Goal: Connect with others: Connect with others

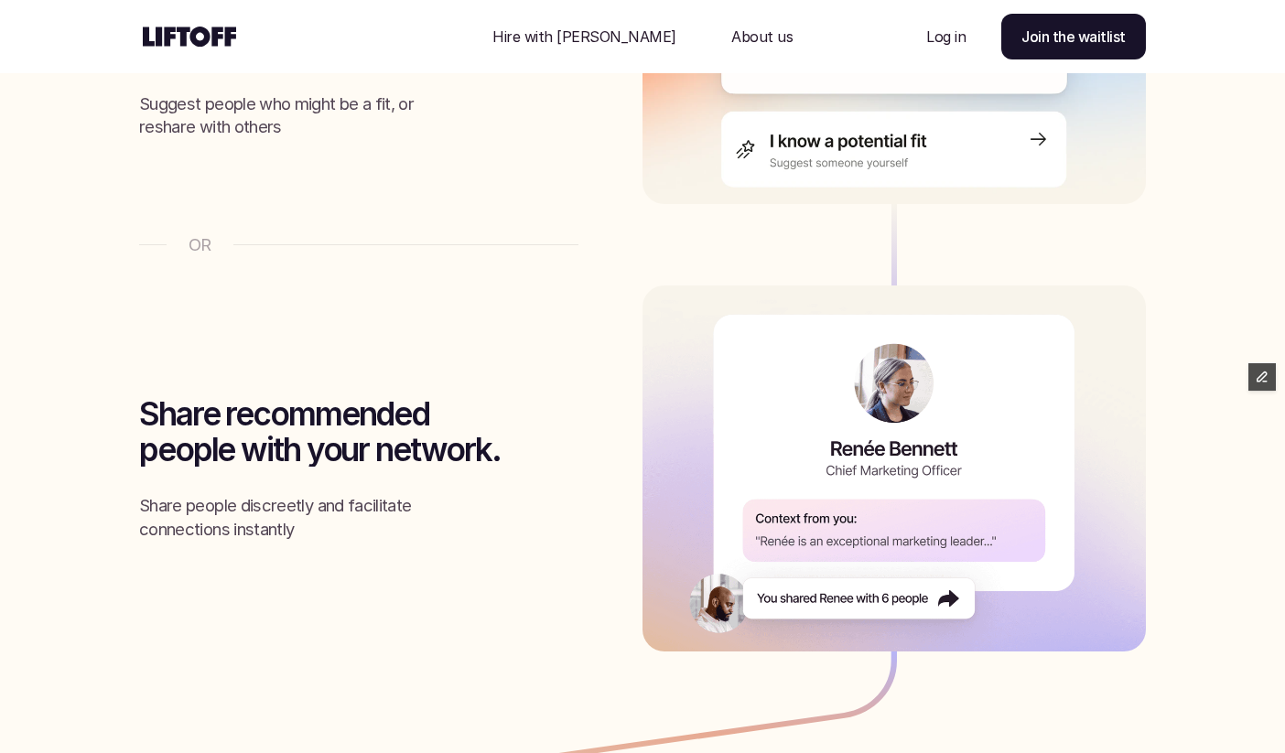
scroll to position [2978, 0]
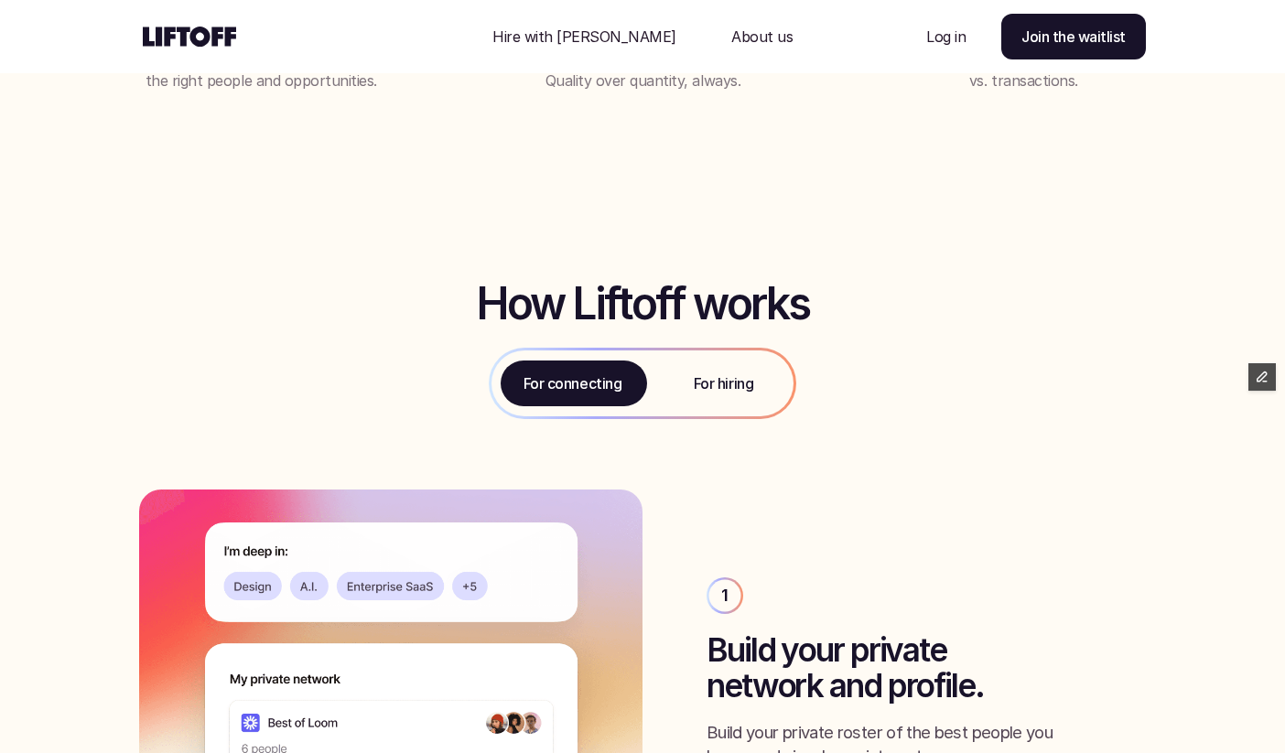
click at [688, 395] on div "For hiring" at bounding box center [723, 384] width 140 height 66
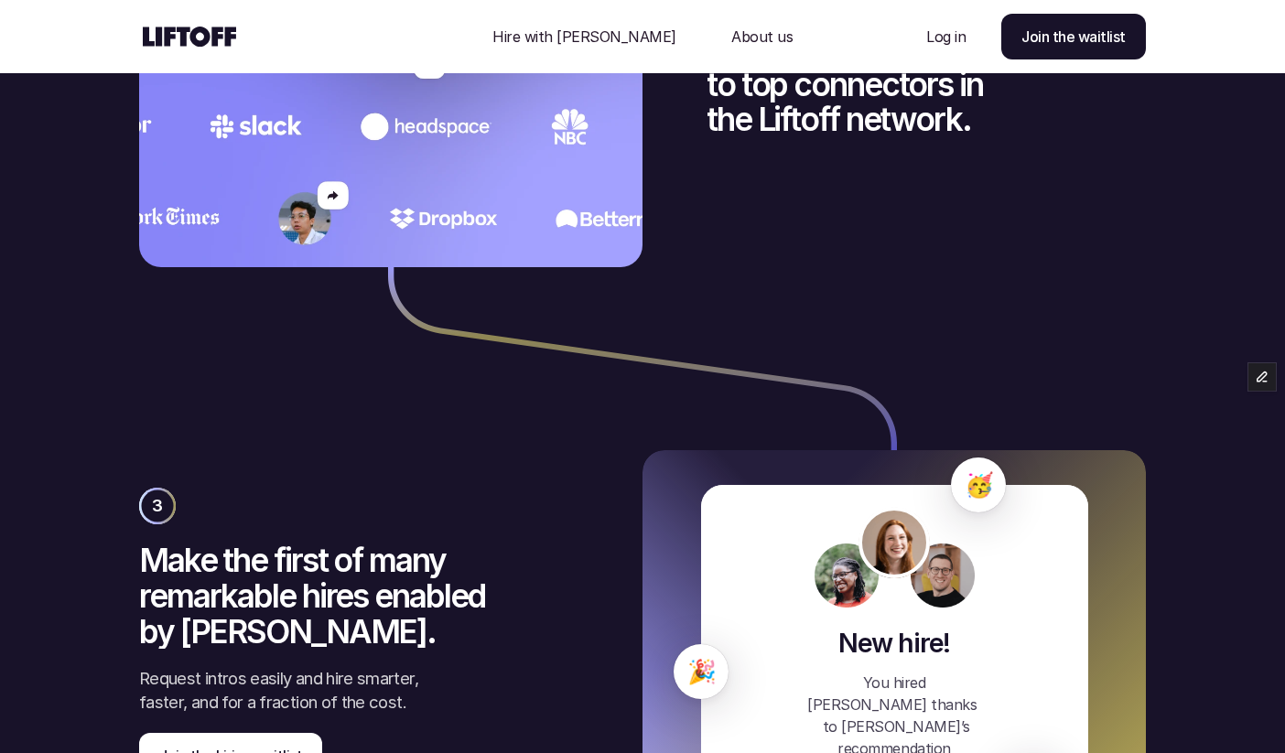
scroll to position [3488, 0]
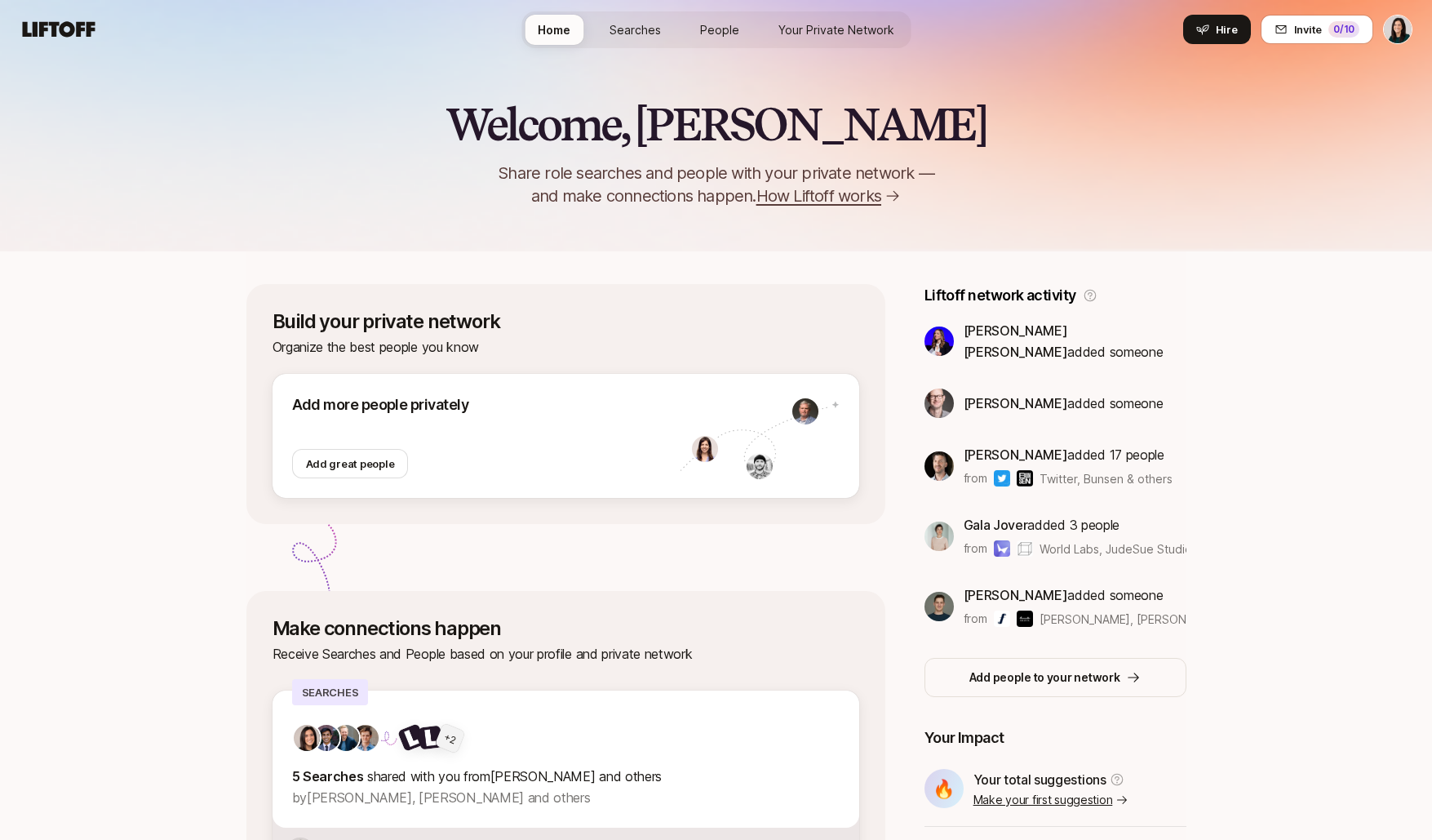
click at [645, 42] on link "Searches" at bounding box center [635, 29] width 78 height 30
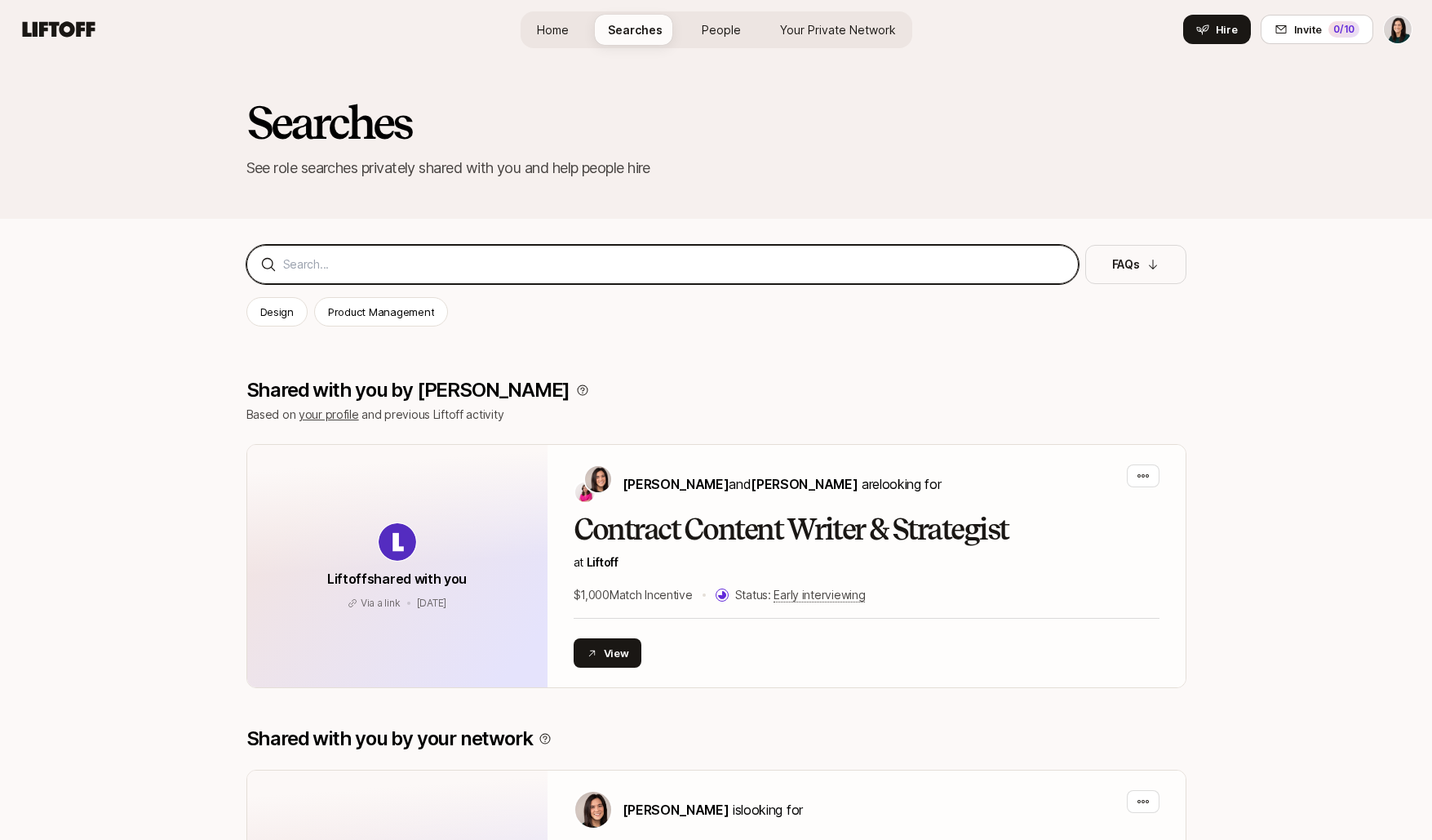
click at [518, 256] on input at bounding box center [674, 265] width 782 height 20
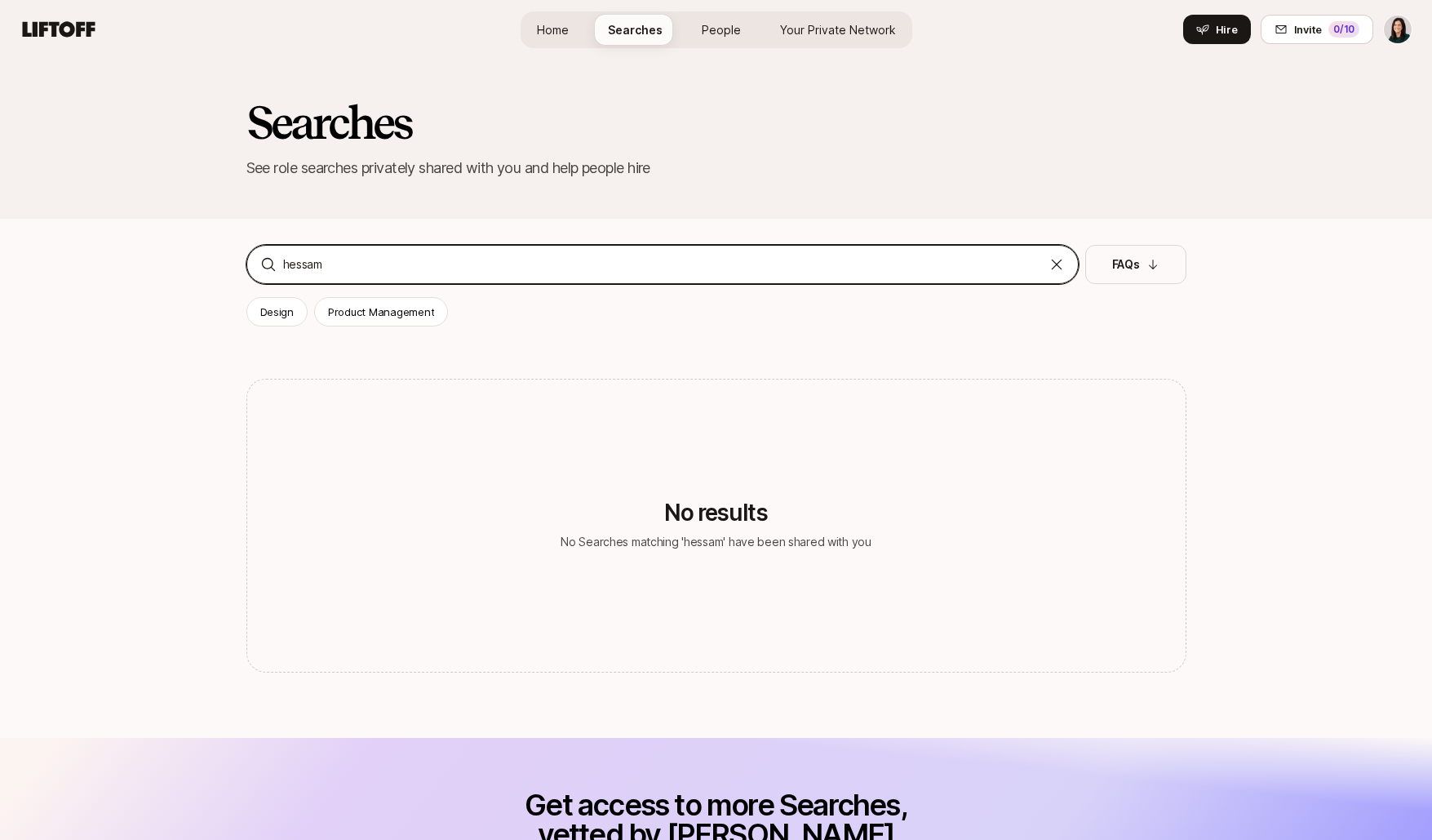
click at [424, 267] on input "hessam" at bounding box center [663, 265] width 759 height 20
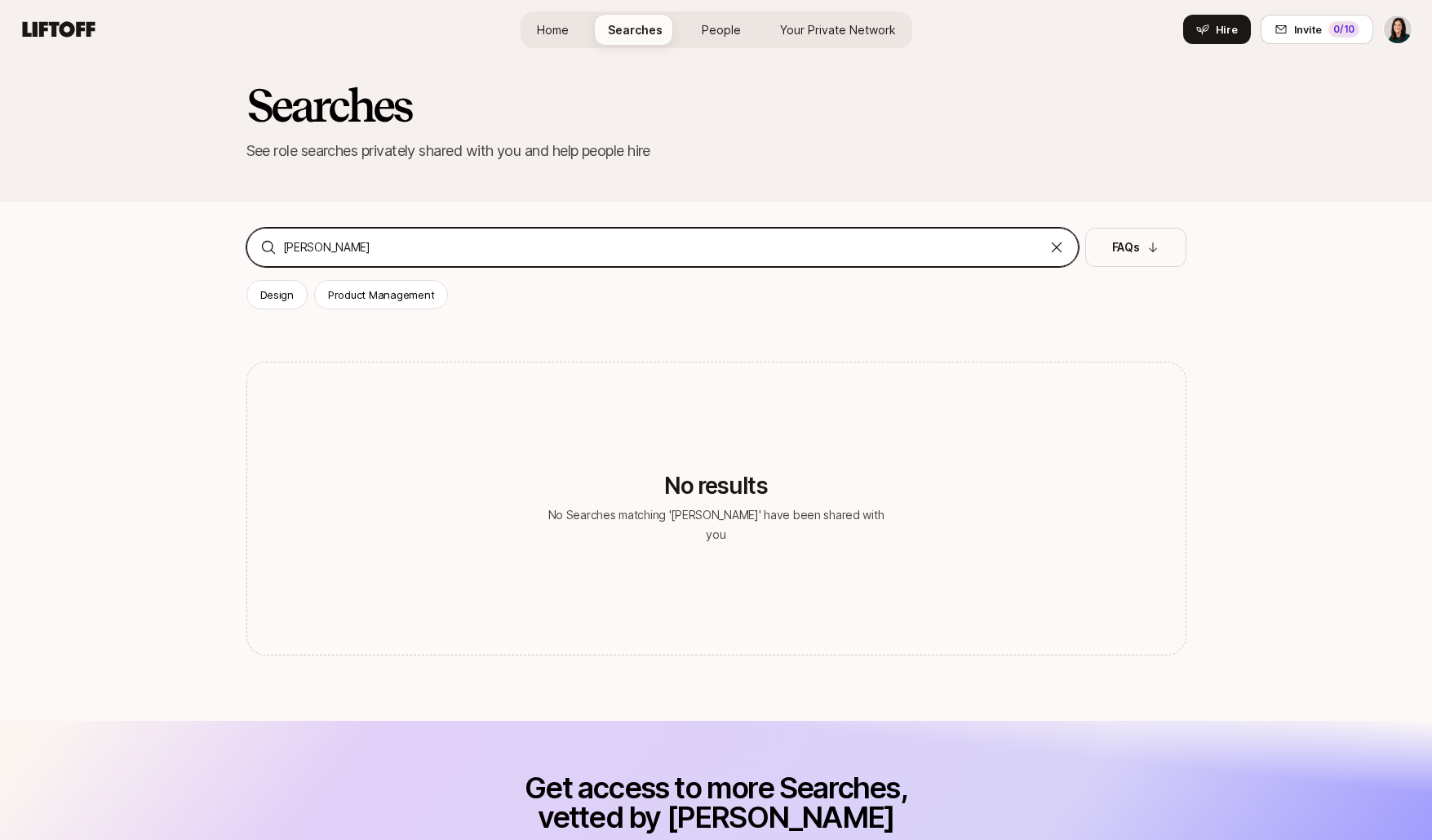
scroll to position [23, 0]
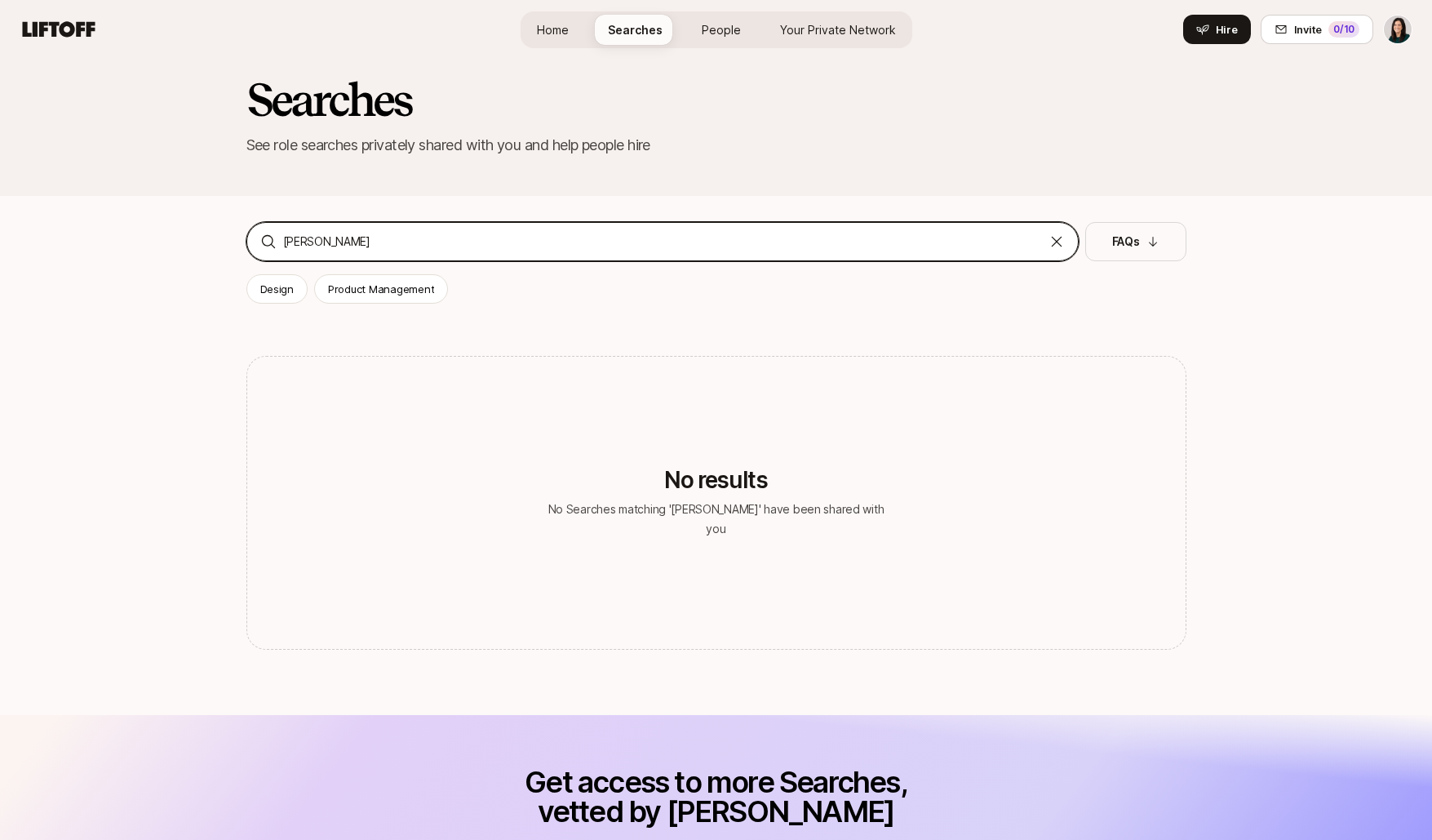
type input "fay"
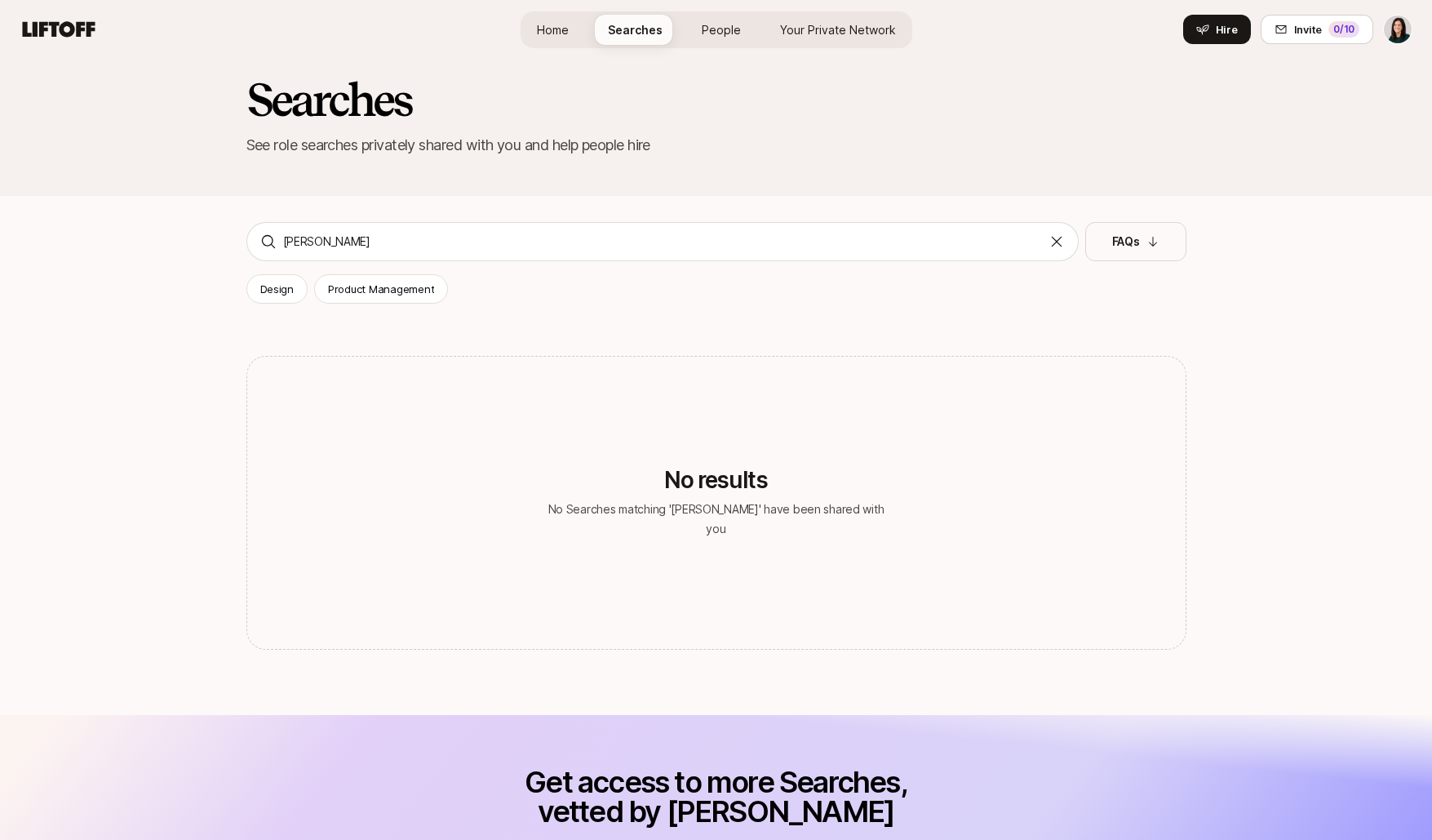
click at [1410, 27] on html "Home Searches People Your Private Network Hire Home Searches People Your Privat…" at bounding box center [716, 397] width 1432 height 840
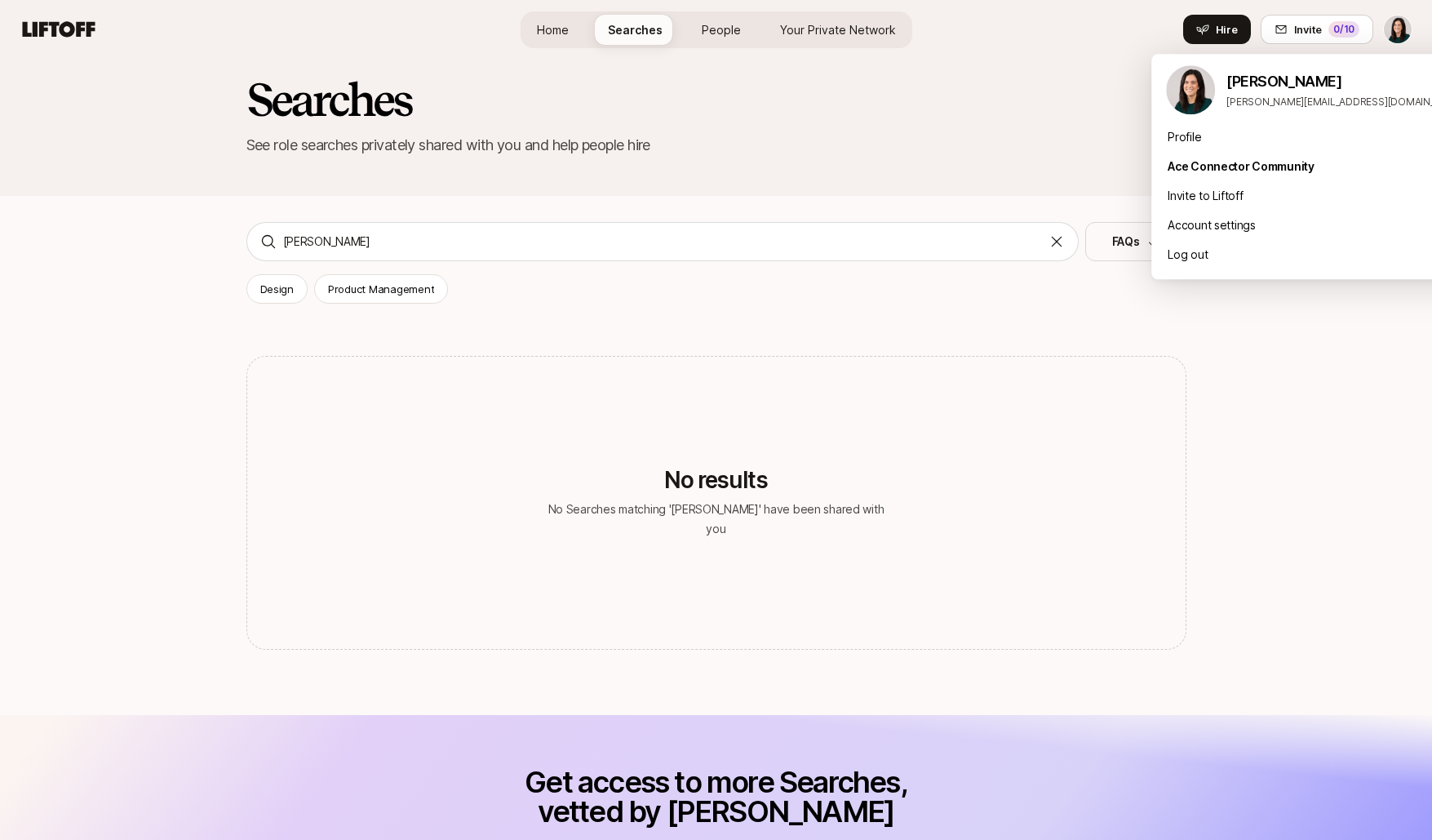
click at [1394, 27] on html "Home Searches People Your Private Network Hire Home Searches People Your Privat…" at bounding box center [716, 397] width 1432 height 840
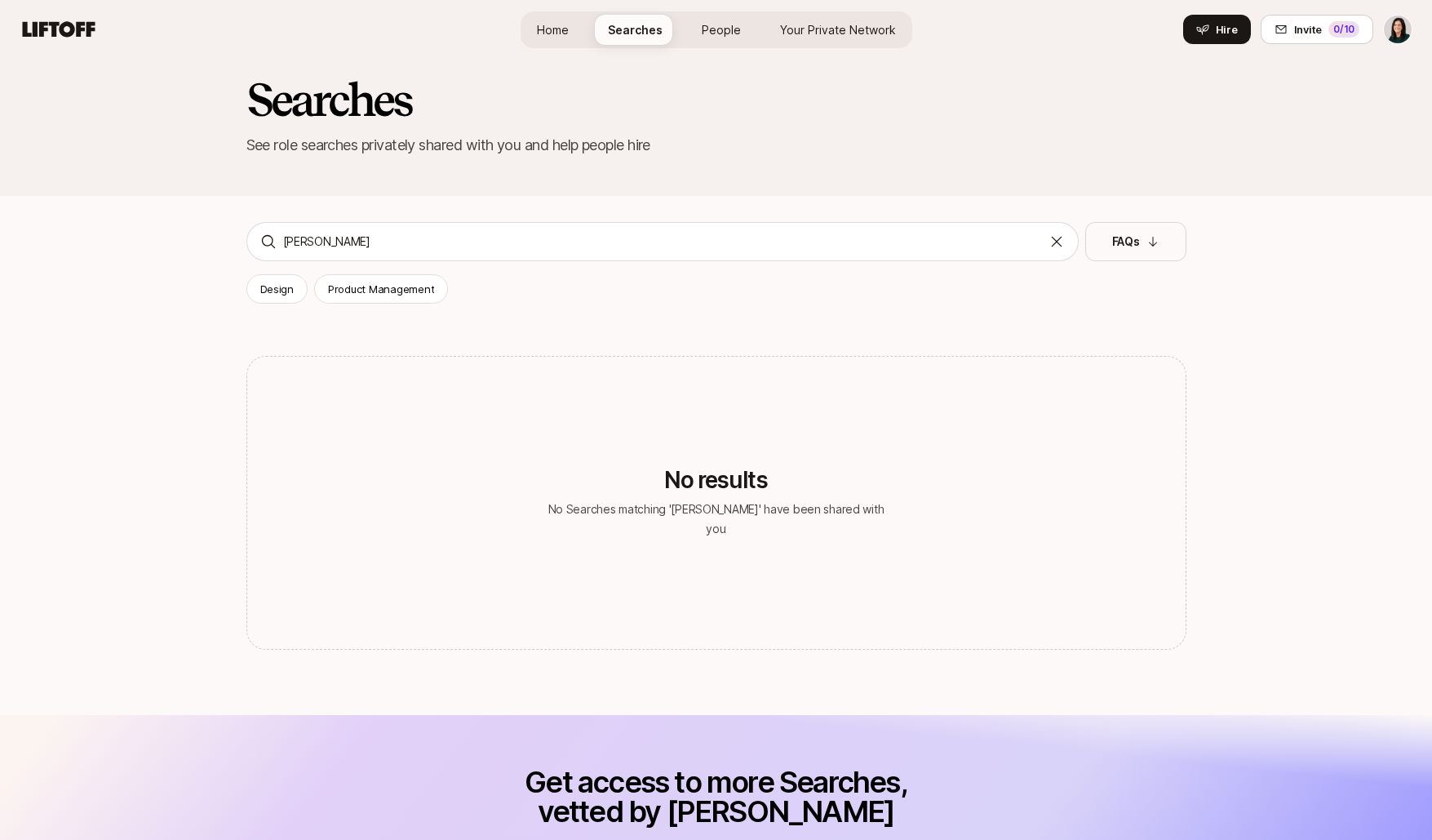
click at [1394, 27] on html "Home Searches People Your Private Network Hire Home Searches People Your Privat…" at bounding box center [716, 397] width 1432 height 840
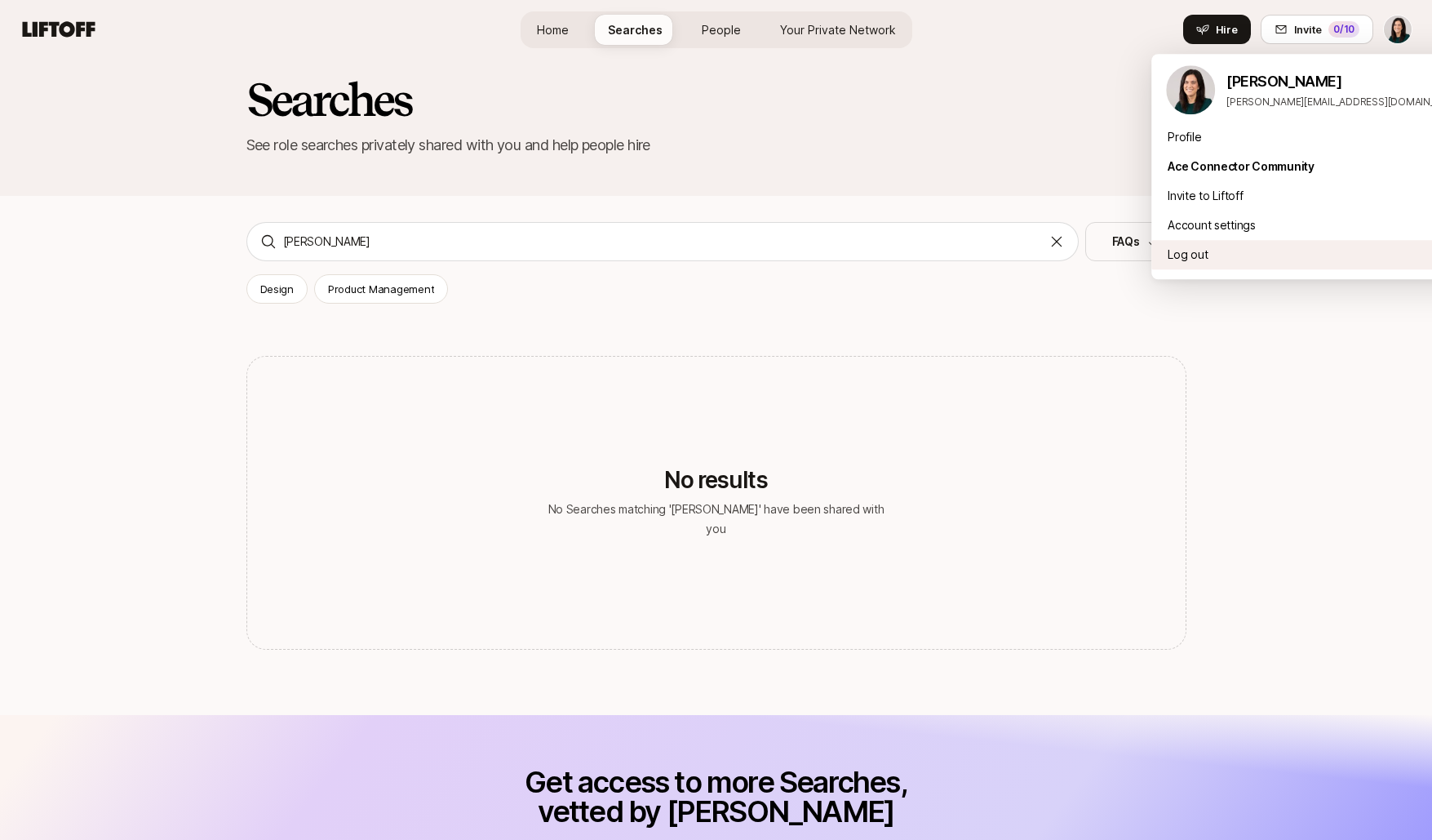
click at [1251, 259] on div "Log out" at bounding box center [1314, 254] width 326 height 29
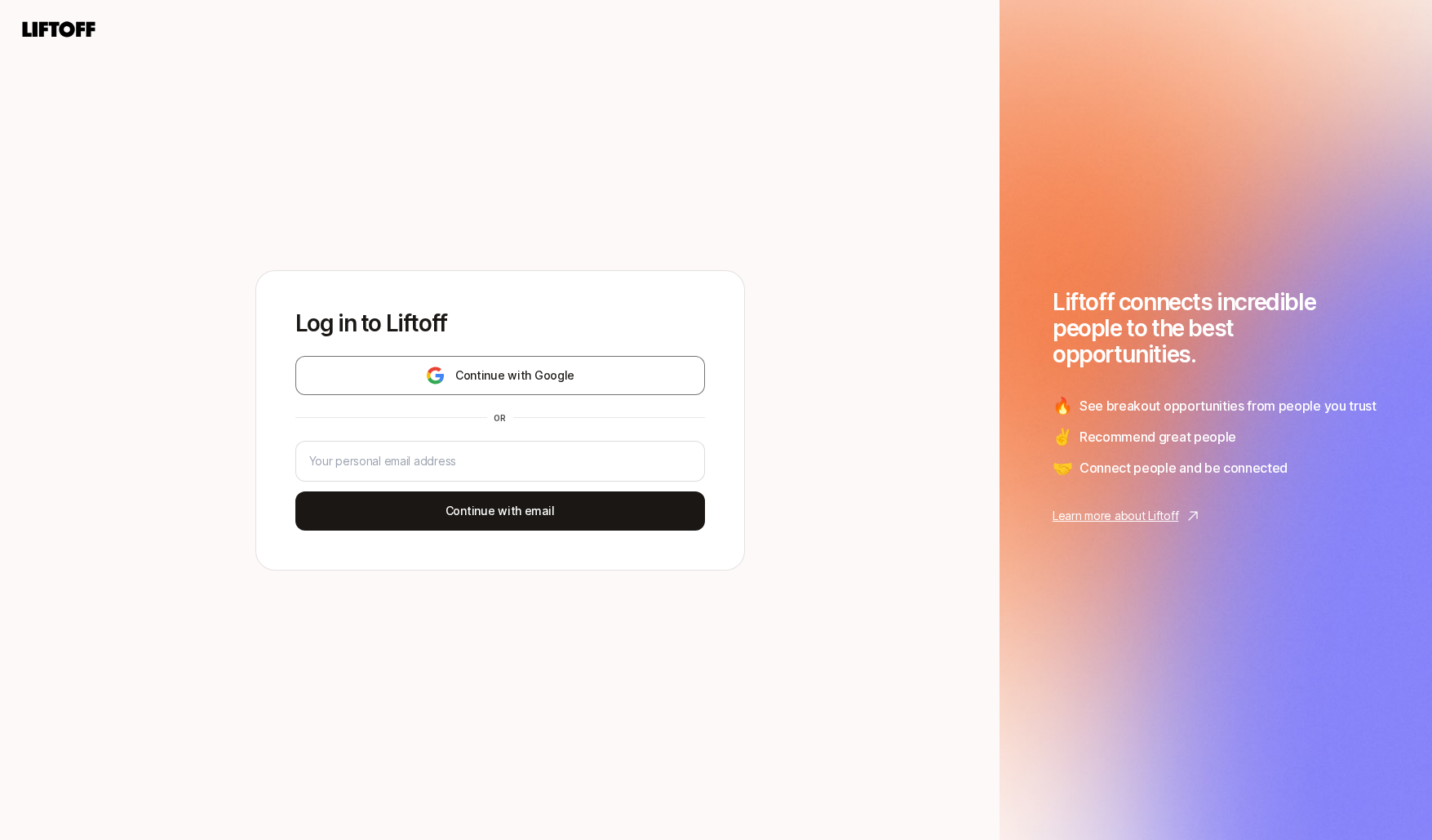
click at [631, 352] on div "Log in to Liftoff Continue with Google or Continue with email" at bounding box center [499, 420] width 488 height 299
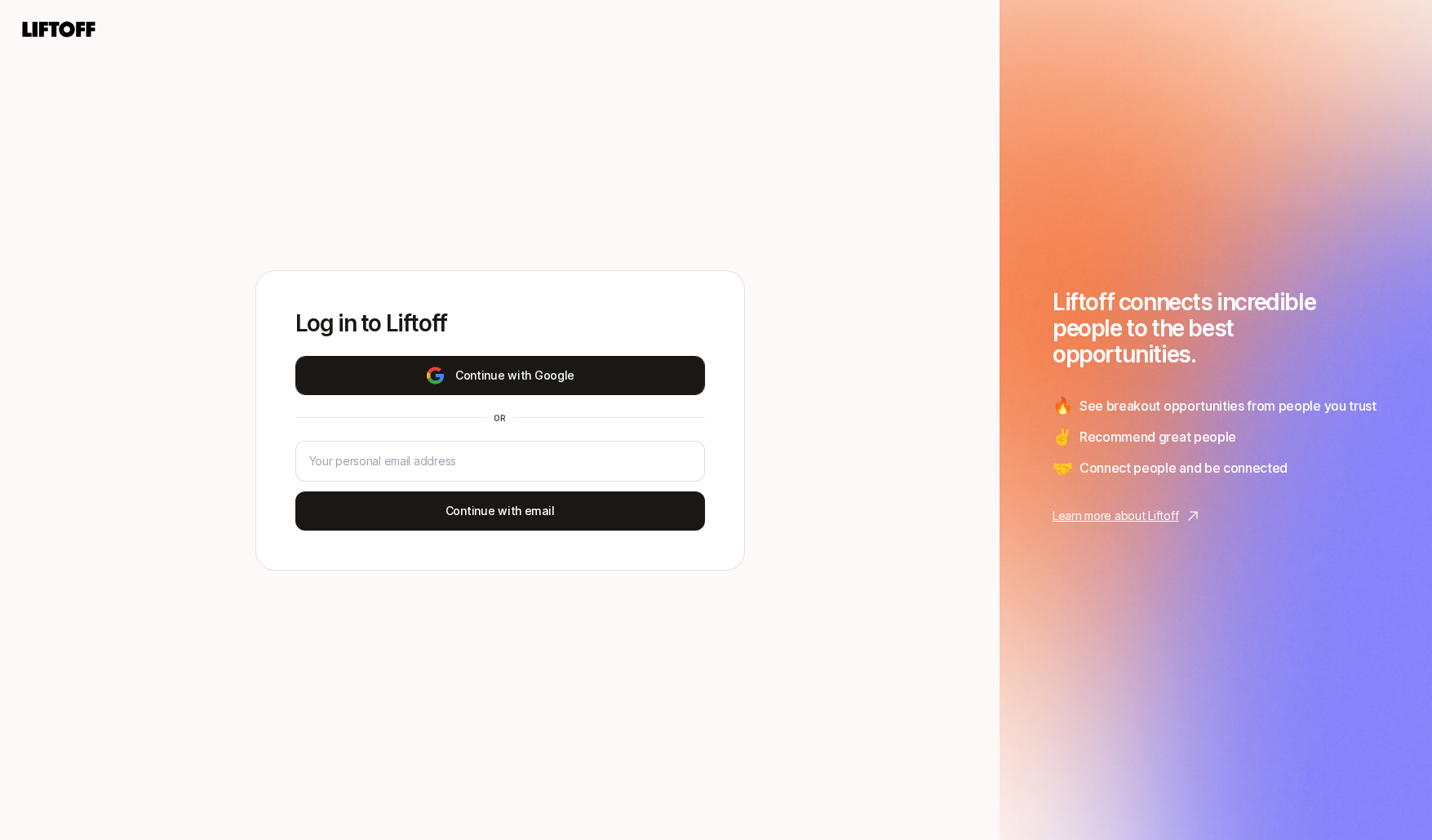
click at [603, 380] on button "Continue with Google" at bounding box center [499, 375] width 409 height 39
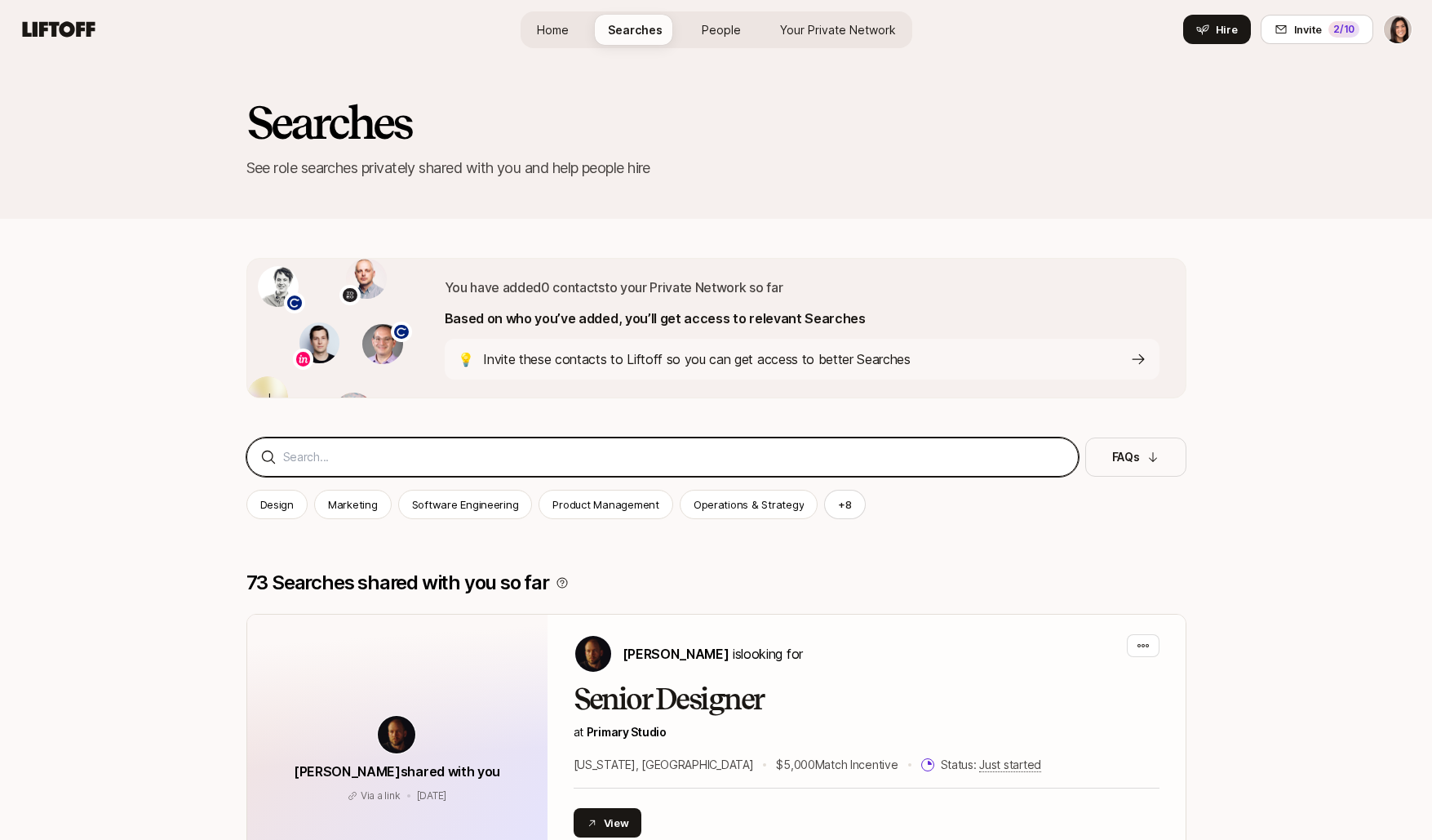
click at [469, 459] on input at bounding box center [674, 457] width 782 height 20
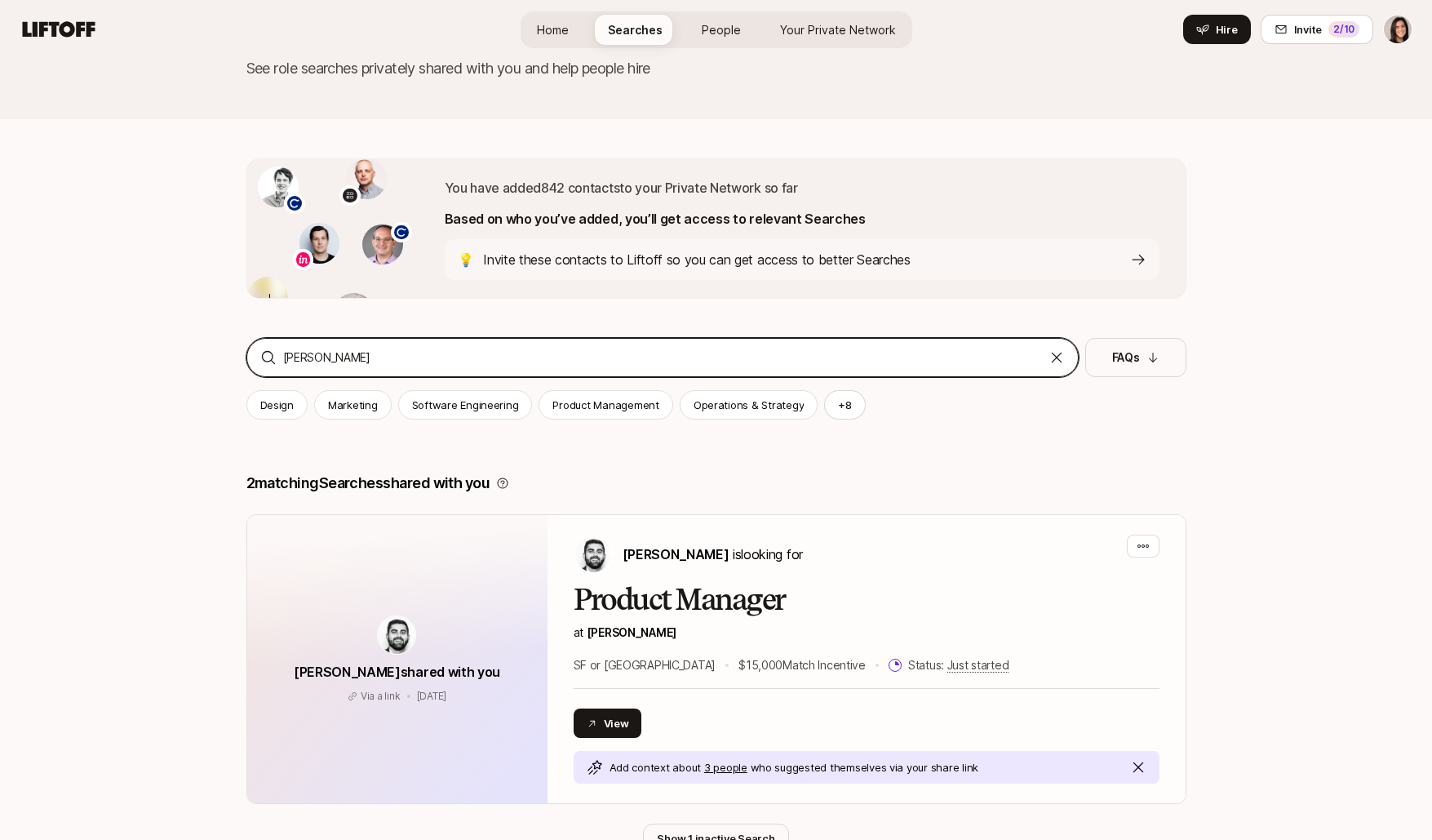
scroll to position [182, 0]
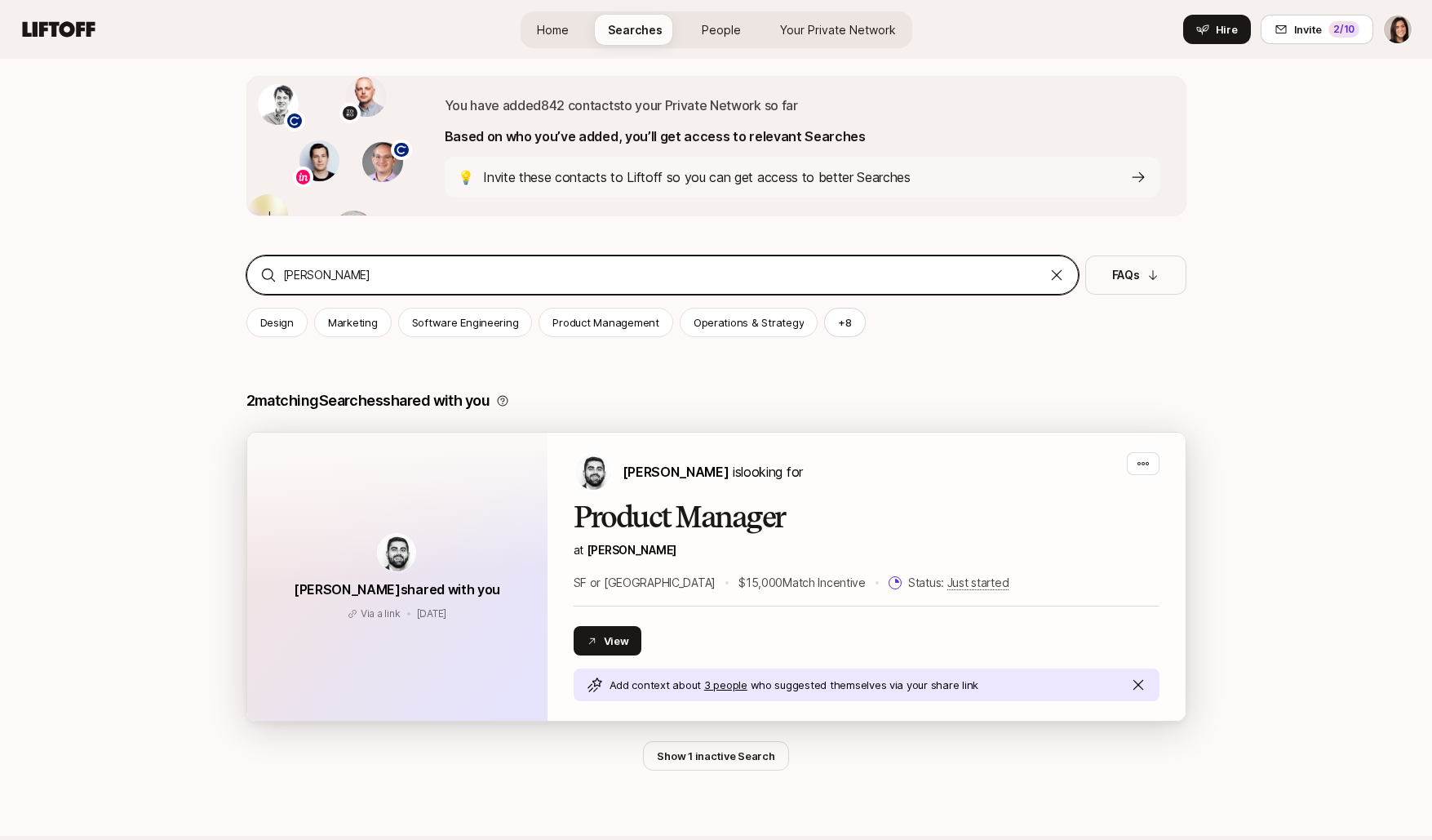
type input "fay"
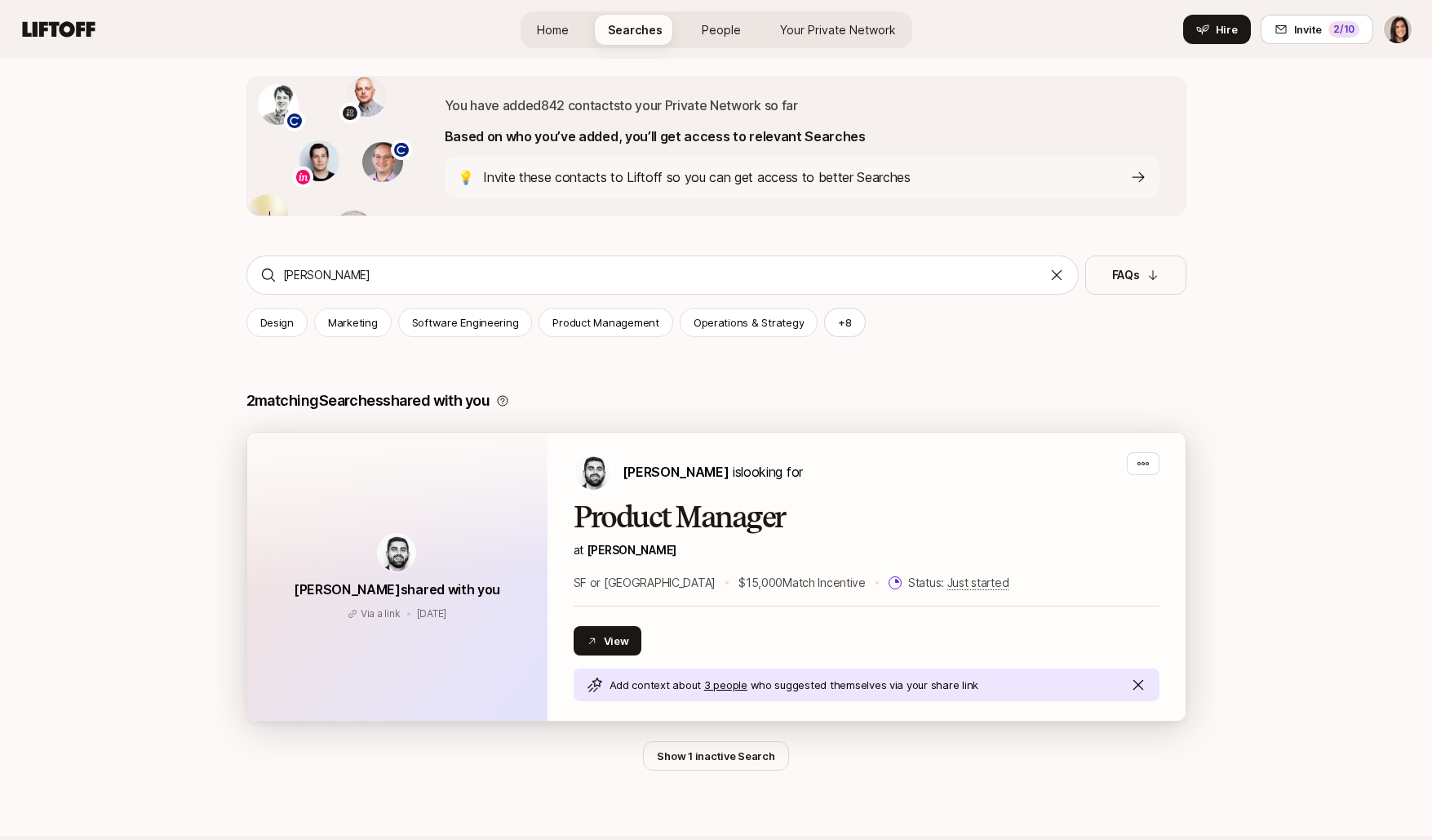
click at [514, 506] on div "Hessam Mostajabi shared with you Via a link Jun 5 Via a link Jun 5" at bounding box center [397, 576] width 300 height 288
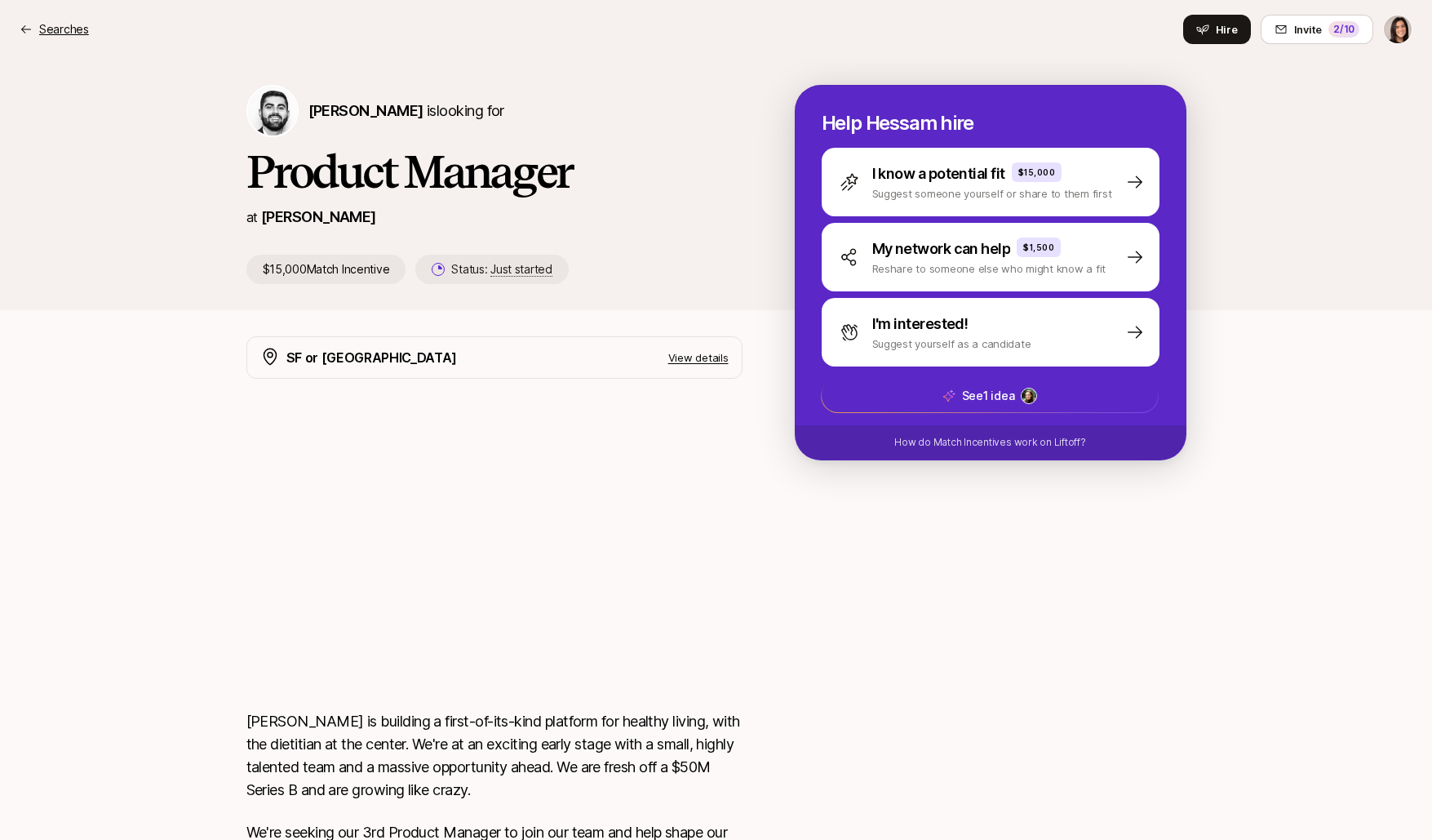
click at [78, 37] on p "Searches" at bounding box center [64, 29] width 50 height 20
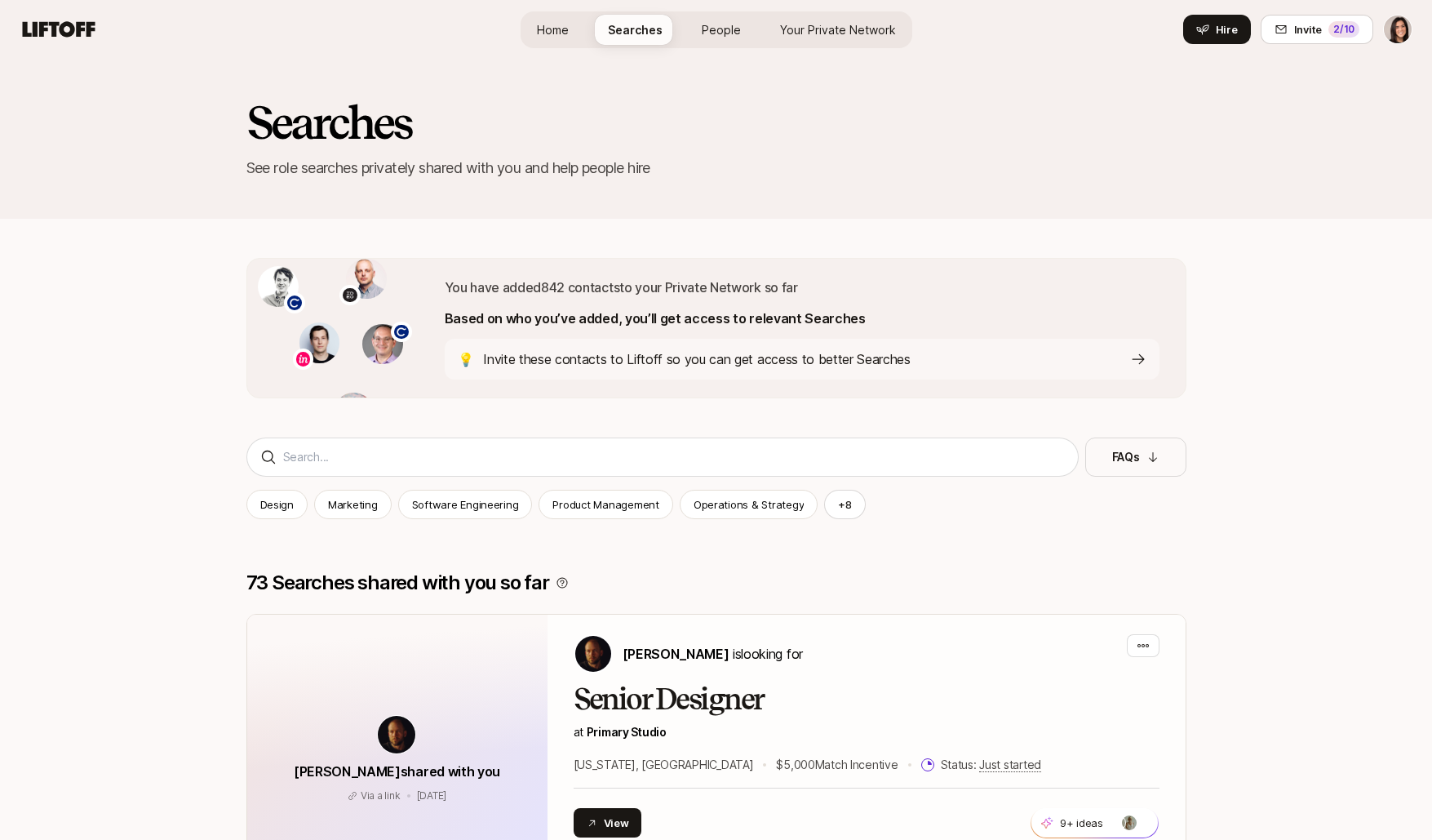
scroll to position [182, 0]
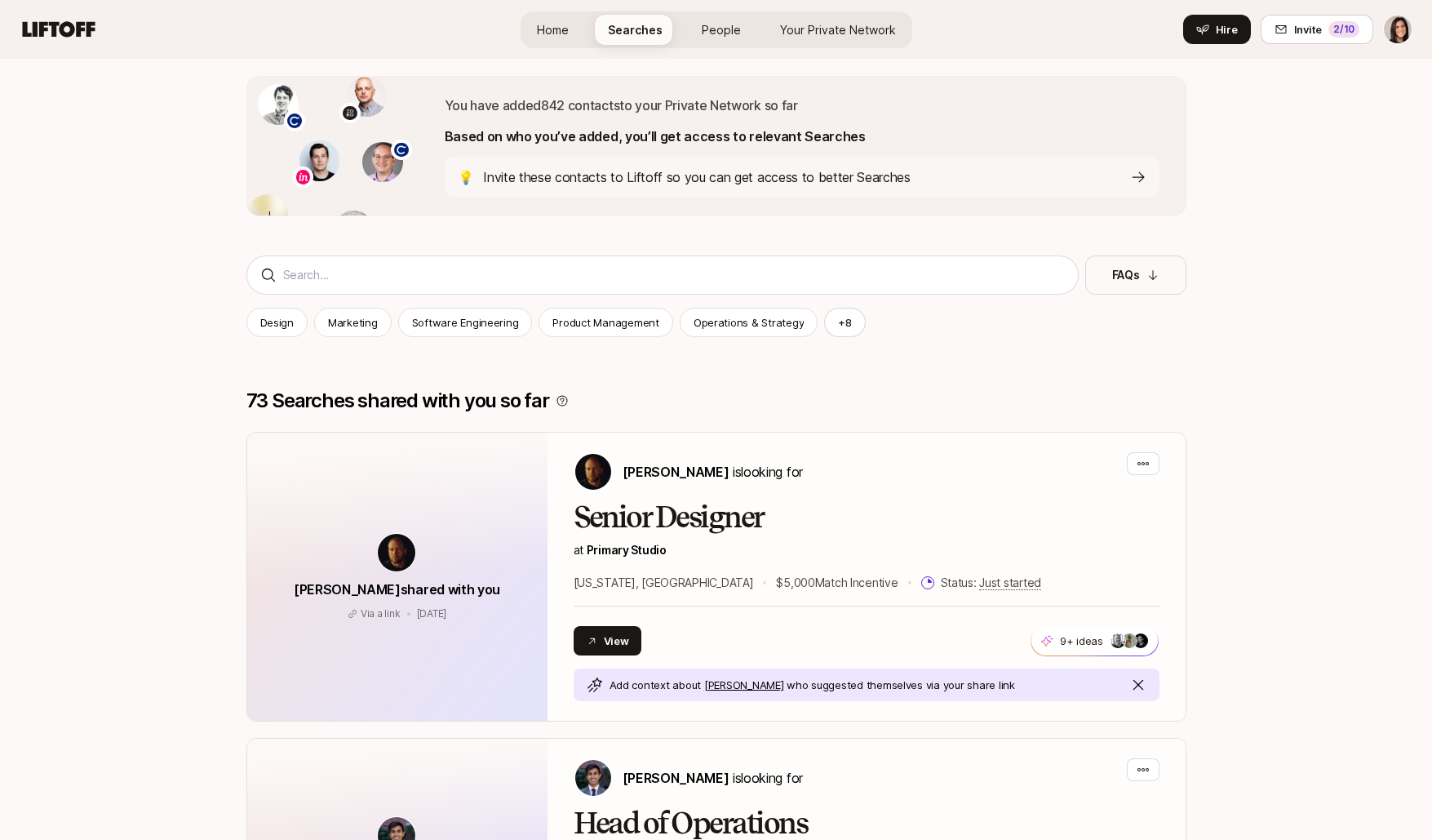
click at [716, 22] on span "People" at bounding box center [721, 29] width 39 height 17
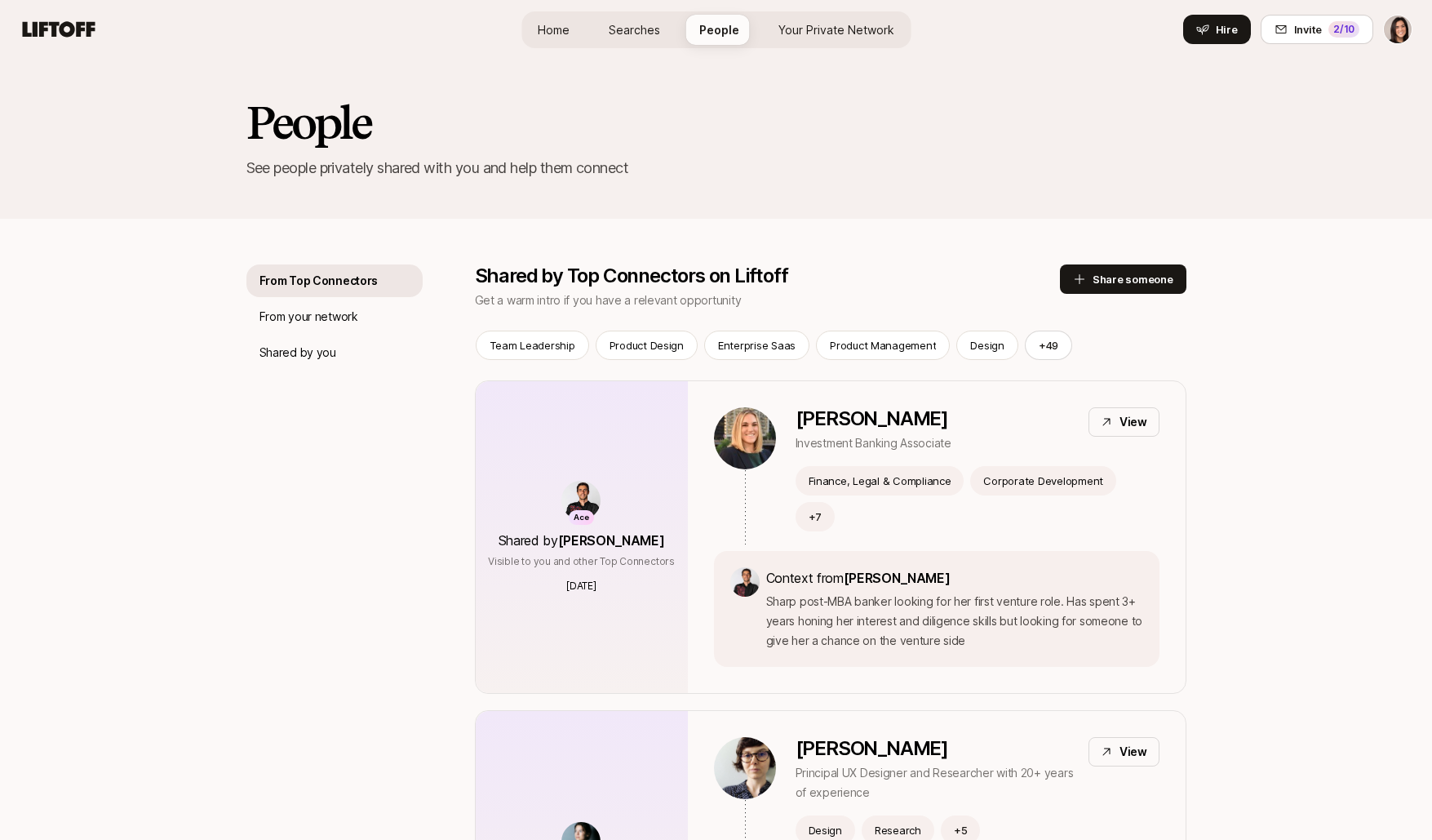
click at [562, 27] on span "Home" at bounding box center [554, 29] width 32 height 17
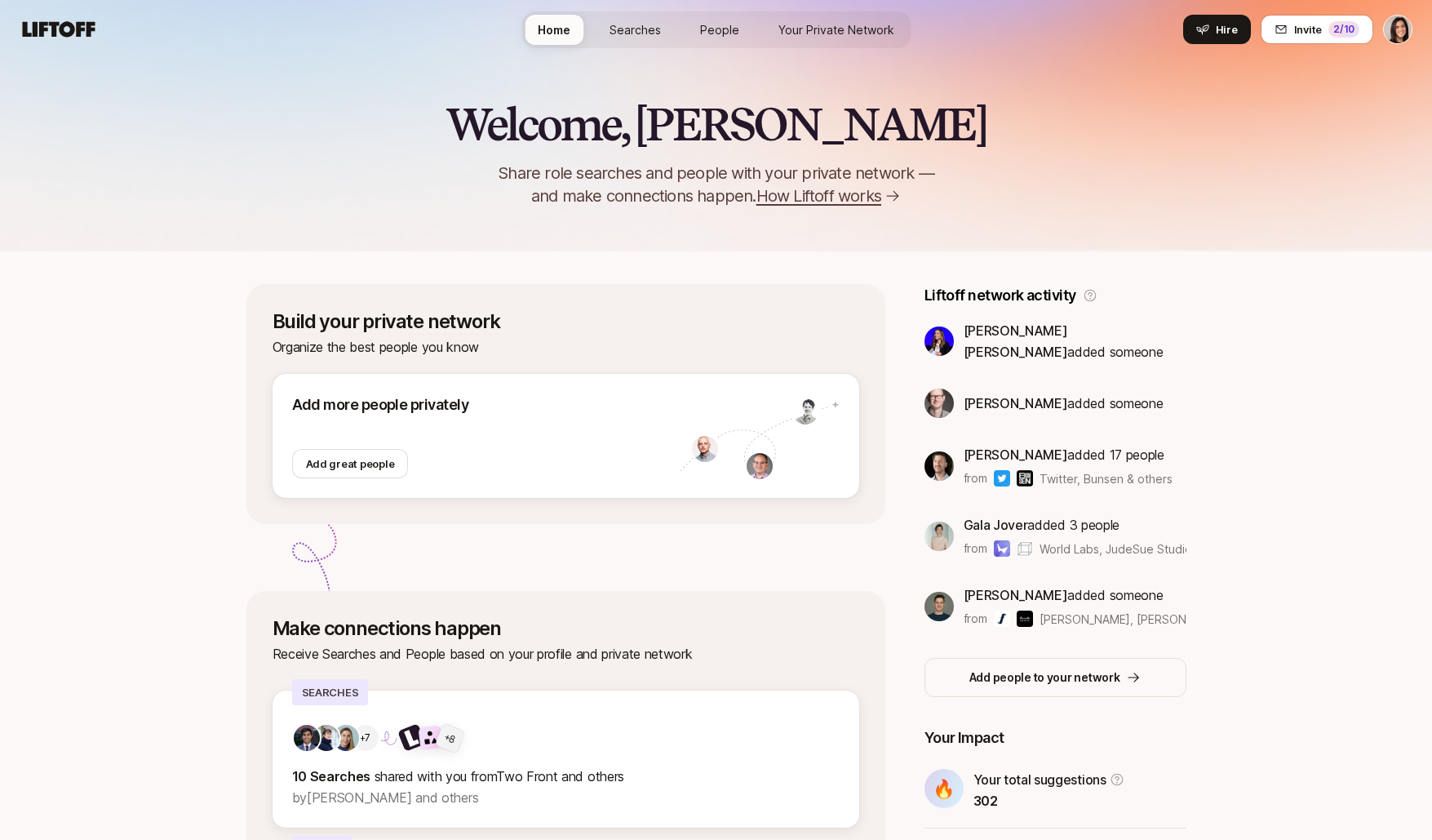
click at [848, 34] on span "Your Private Network" at bounding box center [836, 29] width 116 height 17
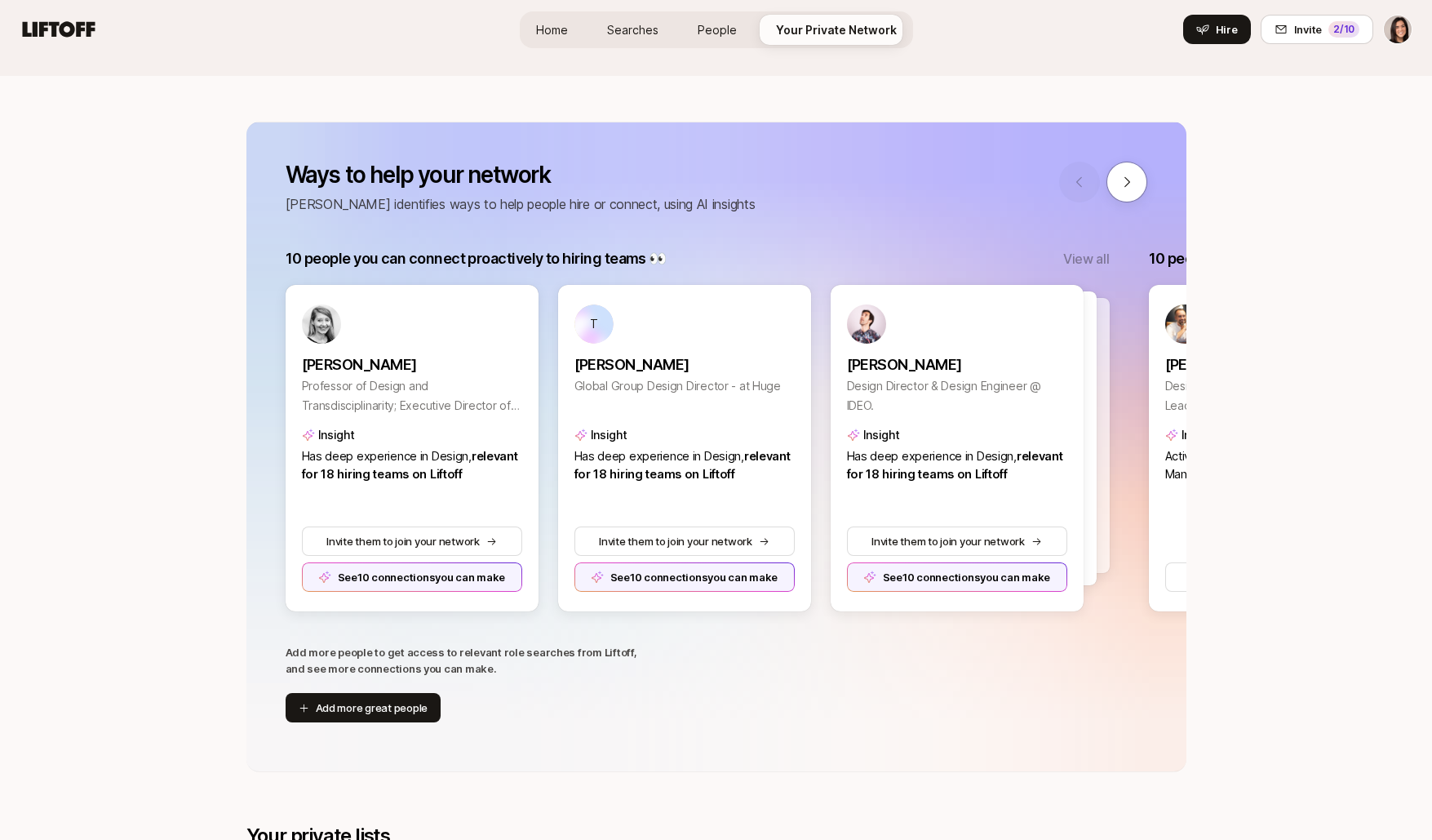
scroll to position [158, 0]
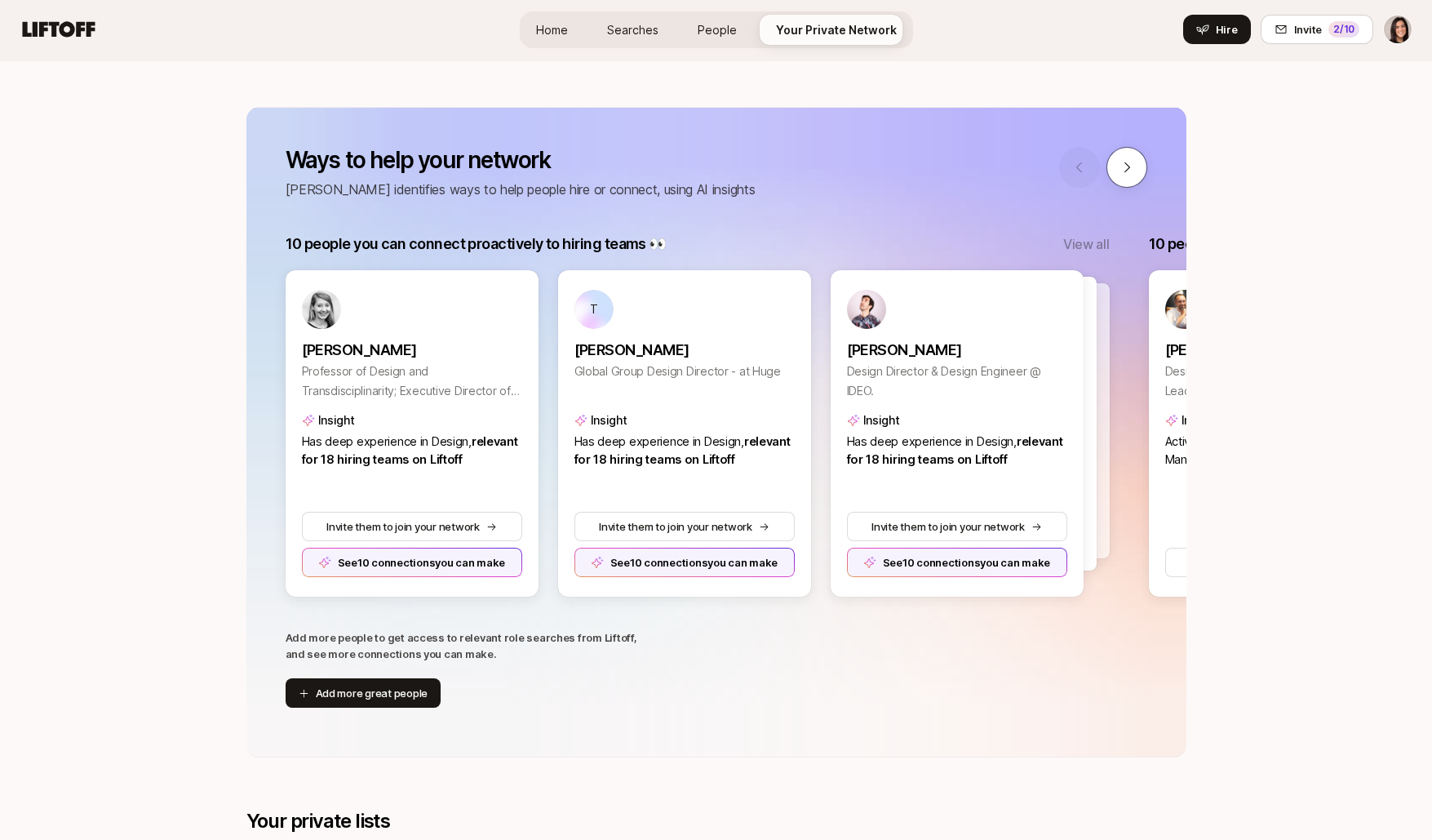
click at [1132, 161] on icon at bounding box center [1127, 167] width 14 height 14
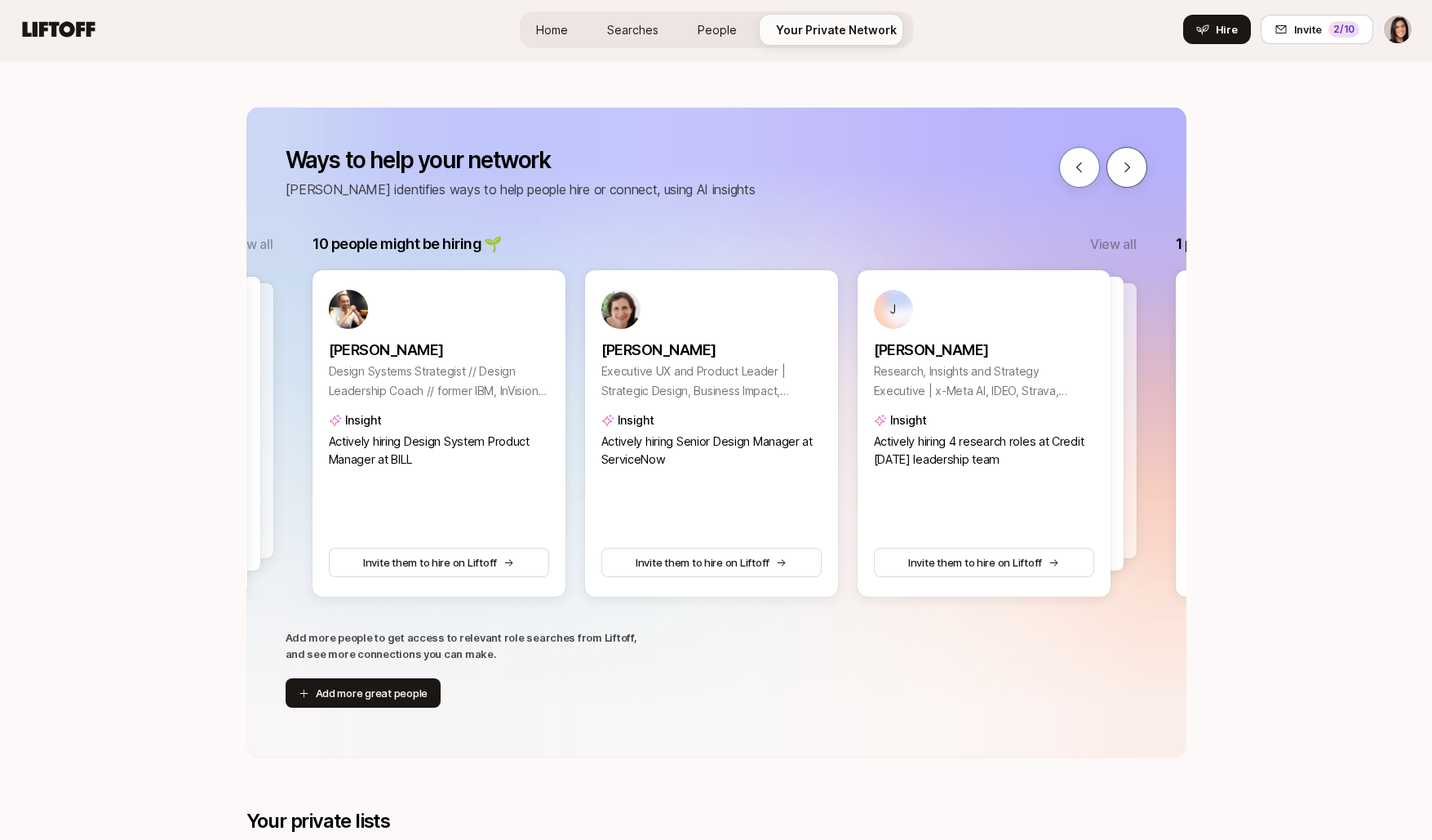
scroll to position [0, 863]
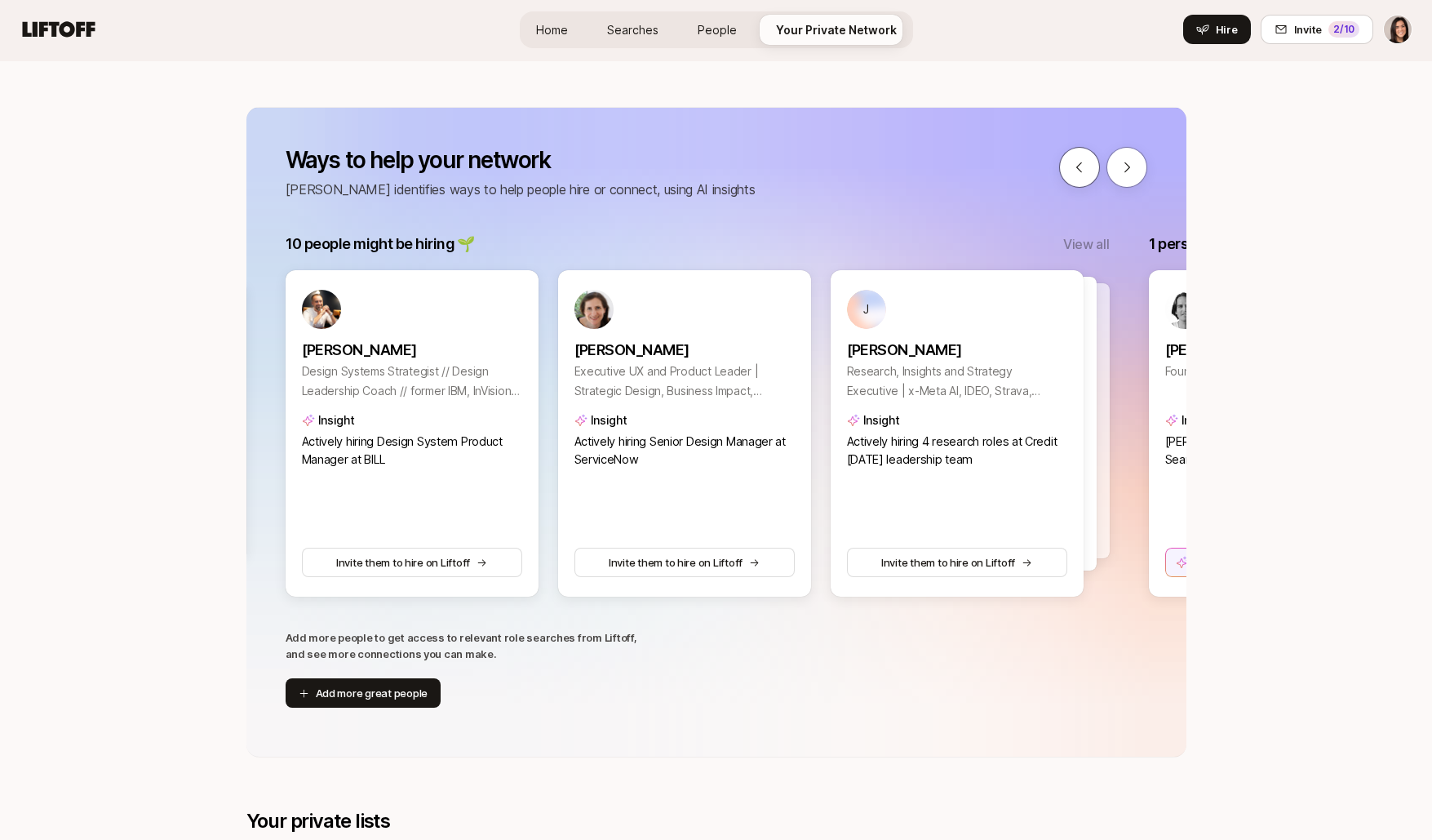
click at [1075, 171] on icon at bounding box center [1080, 167] width 14 height 14
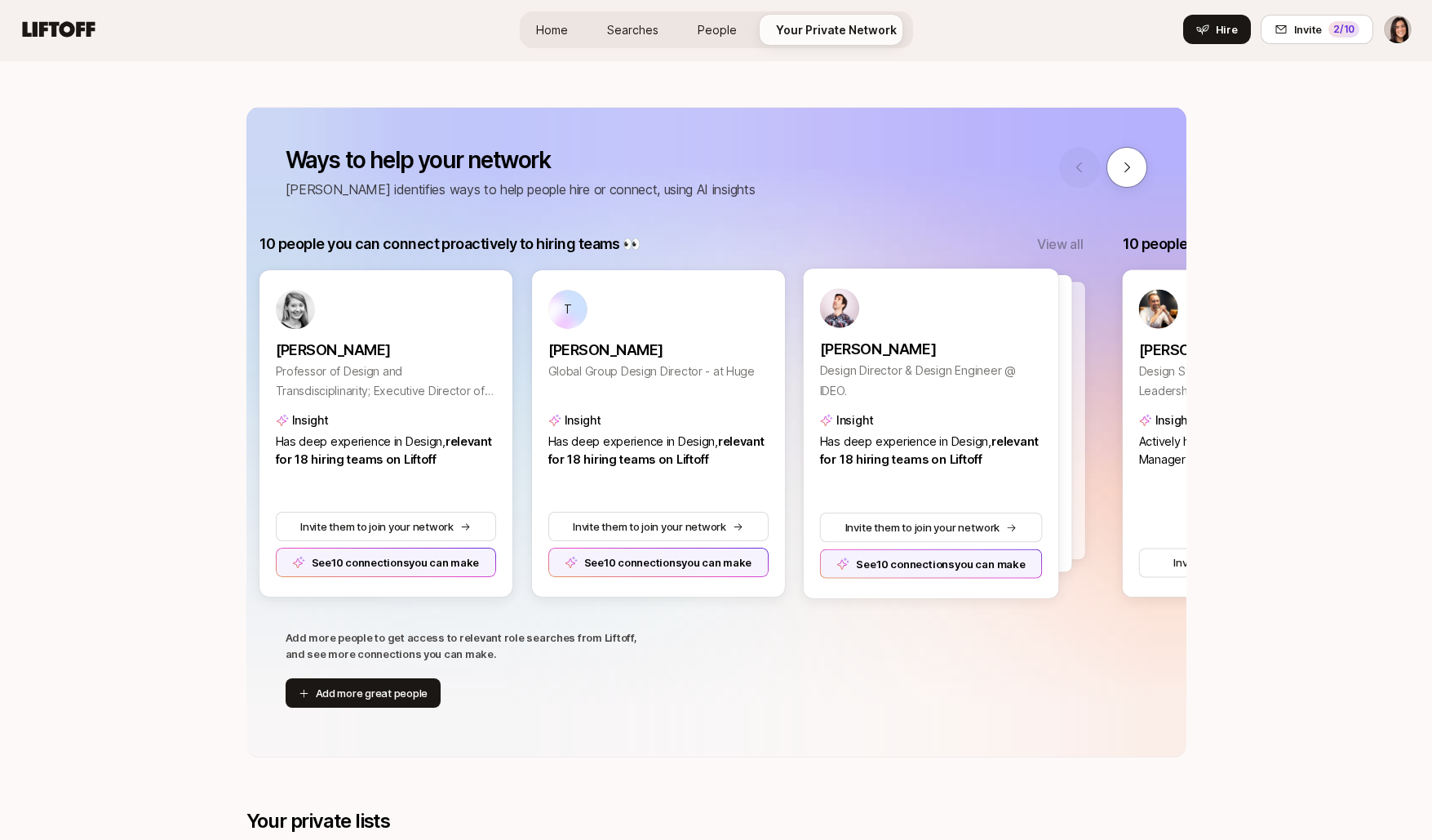
scroll to position [0, 0]
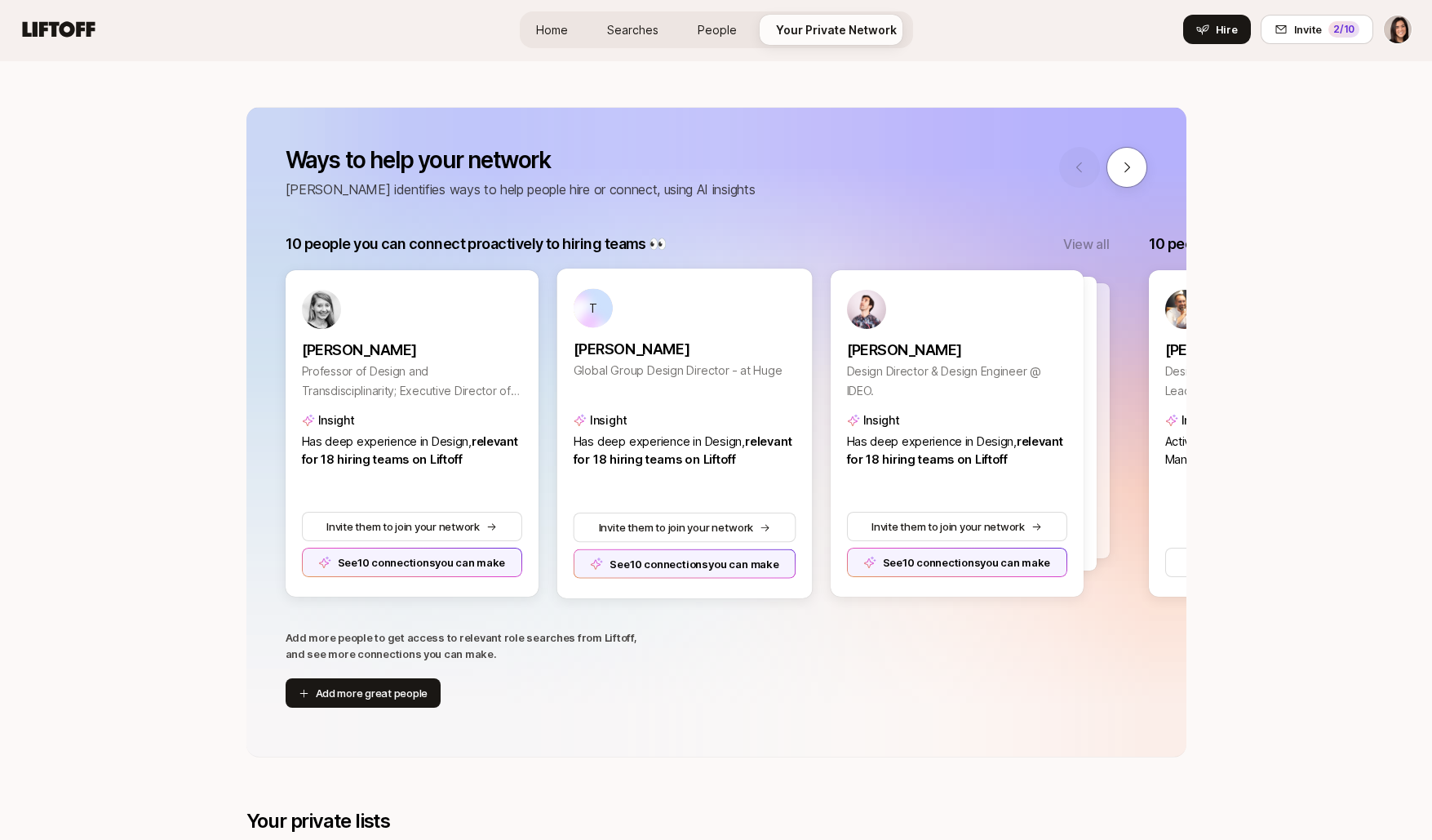
click at [746, 563] on div "See 10 connections you can make" at bounding box center [684, 563] width 223 height 29
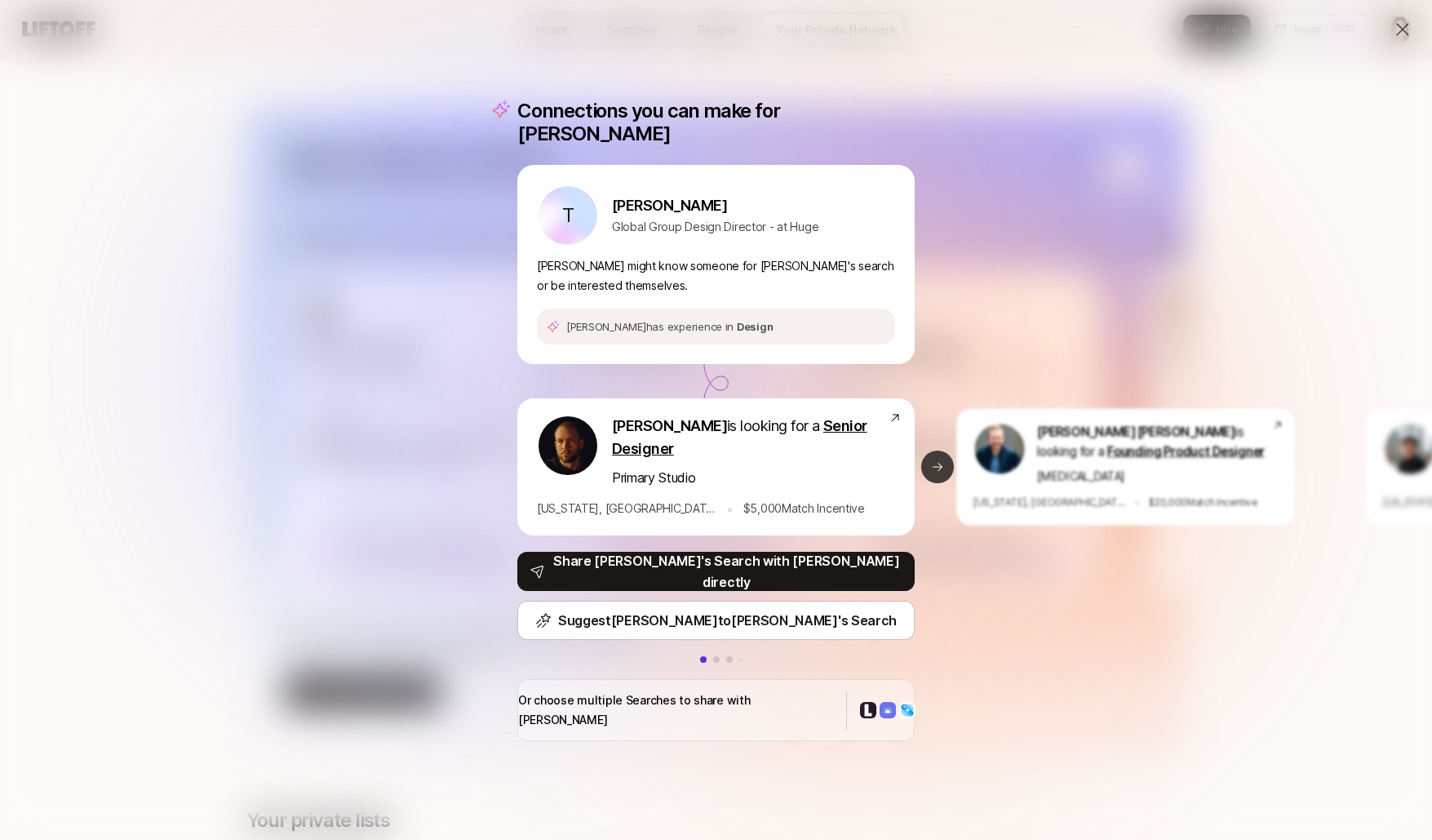
click at [937, 474] on button "Next slide" at bounding box center [937, 466] width 33 height 33
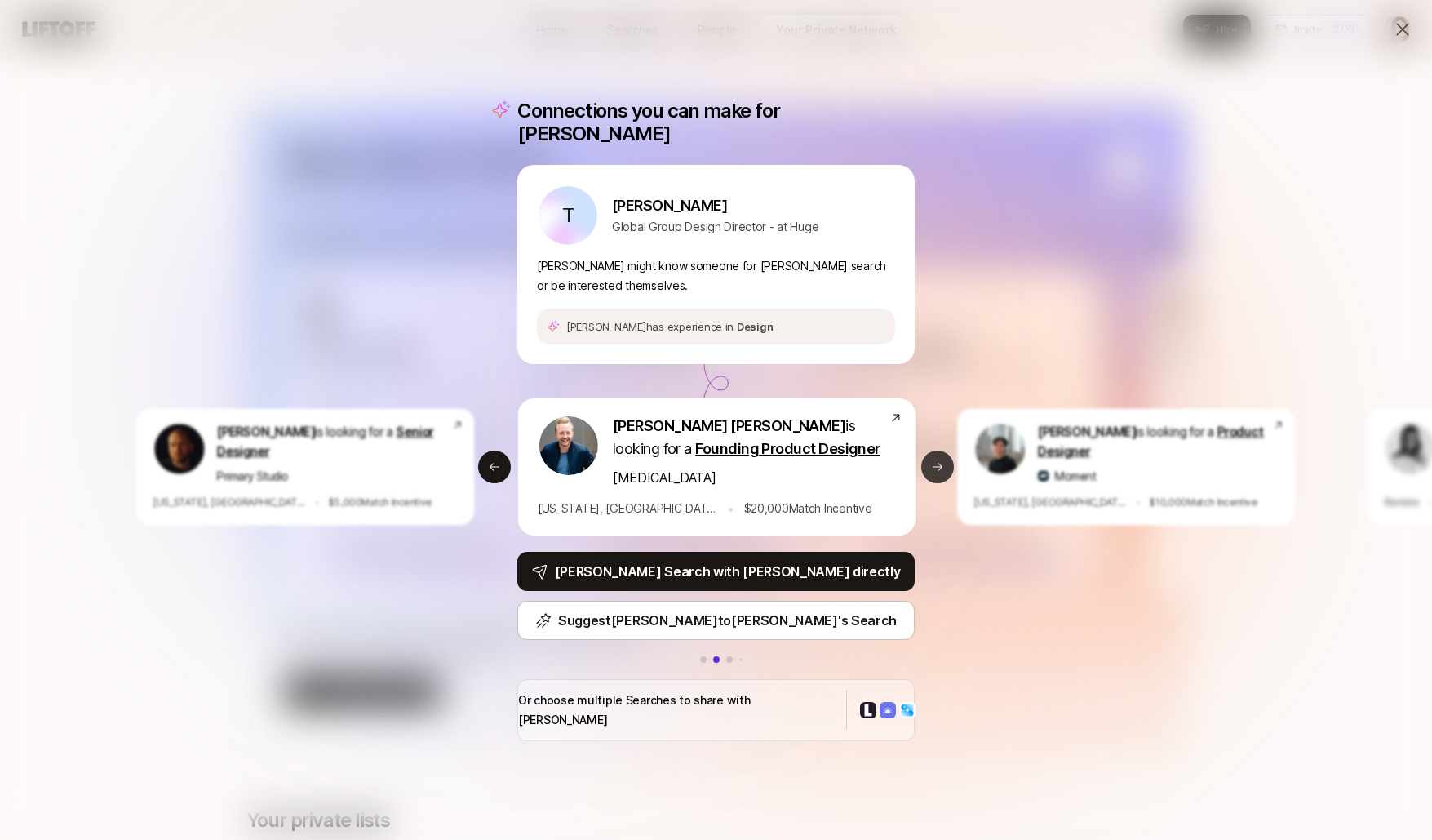
click at [937, 474] on button "Next slide" at bounding box center [937, 466] width 33 height 33
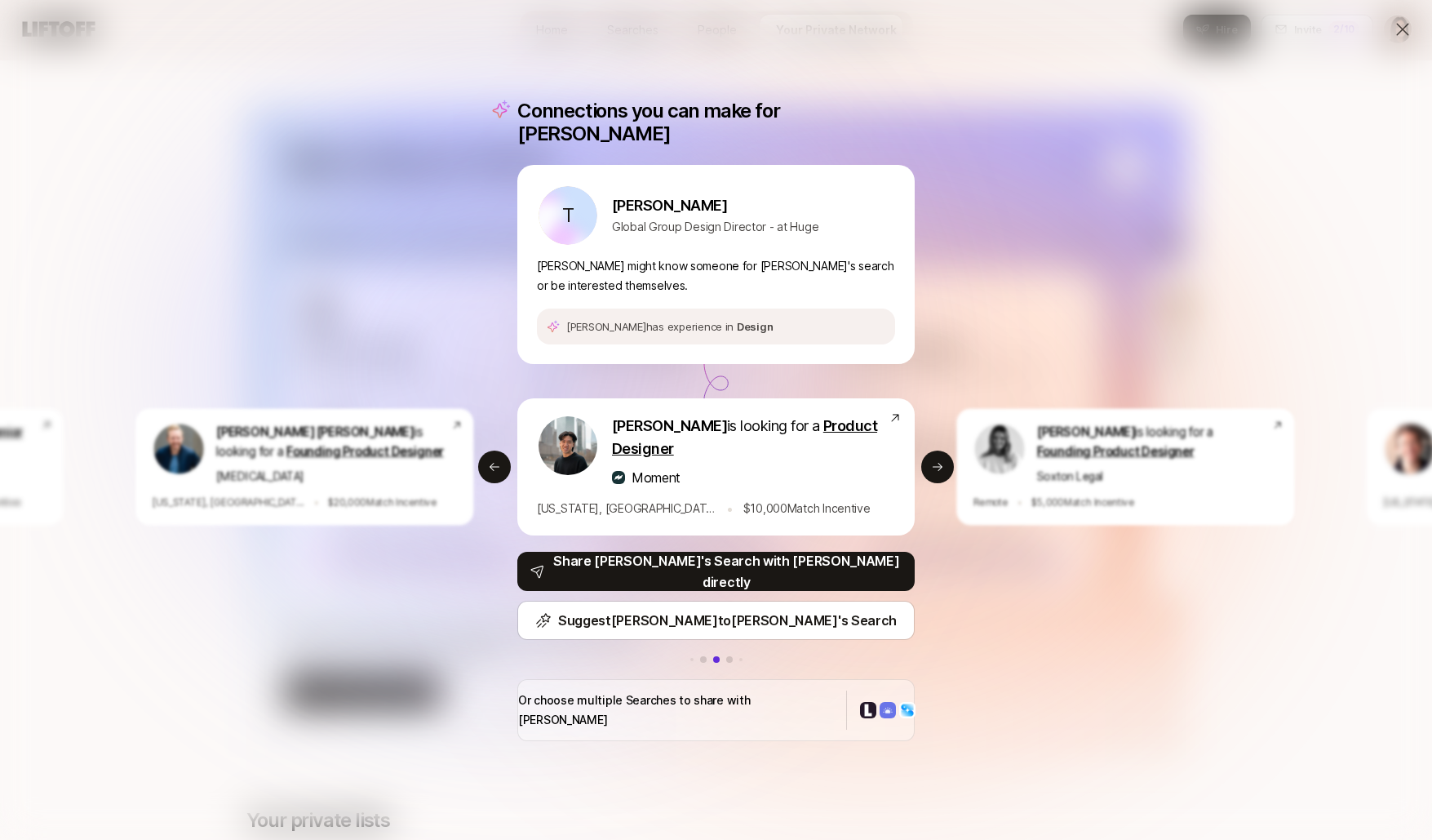
click at [1402, 32] on icon at bounding box center [1403, 29] width 20 height 20
